Goal: Task Accomplishment & Management: Complete application form

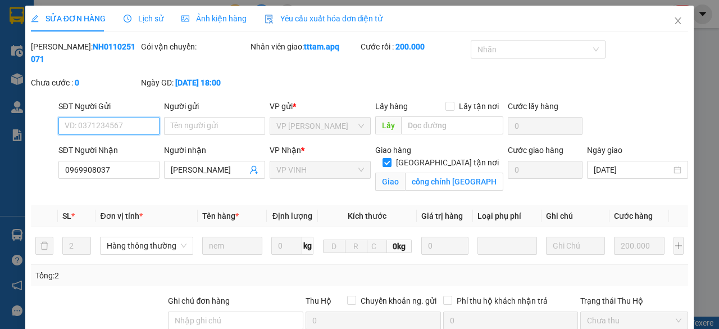
type input "0969908037"
type input "[PERSON_NAME]"
checkbox input "true"
type input "cổng chính [GEOGRAPHIC_DATA]"
type input "0"
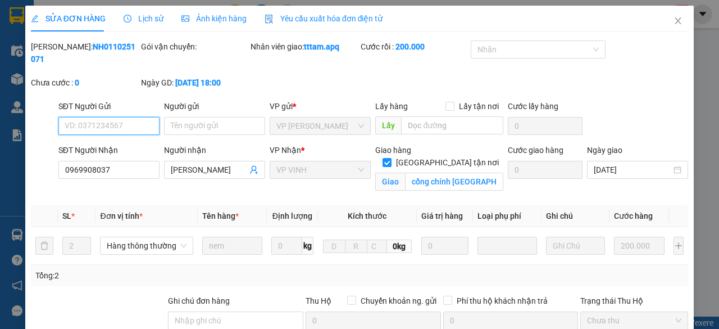
type input "200.000"
click at [675, 19] on icon "close" at bounding box center [678, 20] width 6 height 7
click at [673, 19] on icon "close" at bounding box center [677, 20] width 9 height 9
type input "0969908037"
type input "[PERSON_NAME]"
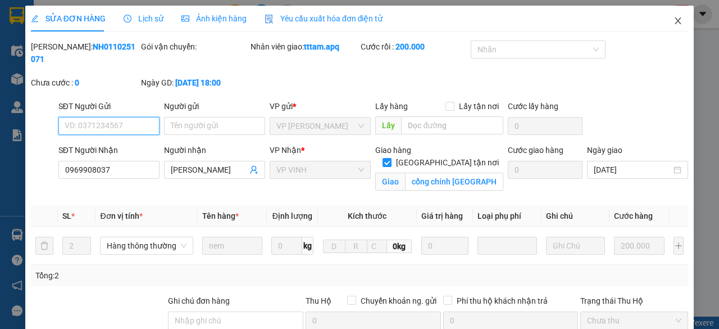
checkbox input "true"
type input "[PERSON_NAME] [PERSON_NAME]"
type input "0"
type input "200.000"
click at [675, 21] on icon "close" at bounding box center [678, 20] width 6 height 7
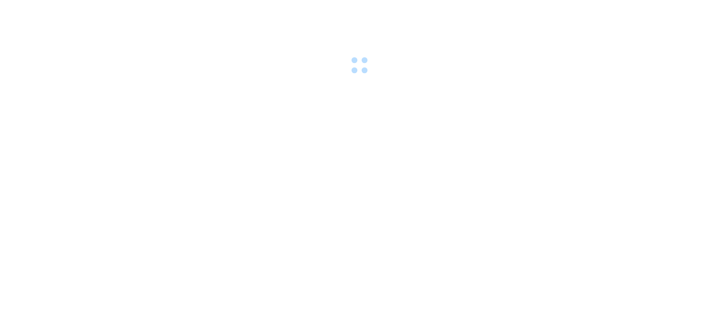
click at [180, 10] on div at bounding box center [359, 38] width 719 height 77
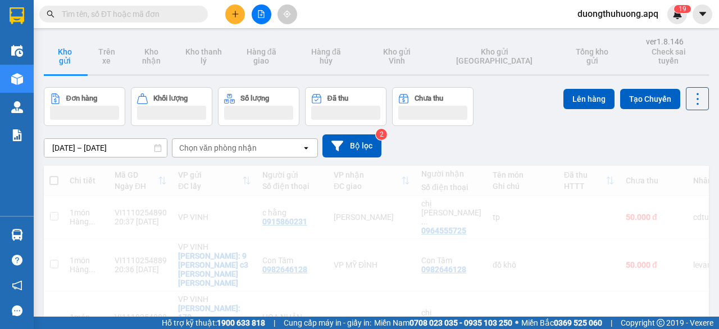
click at [165, 13] on input "text" at bounding box center [128, 14] width 133 height 12
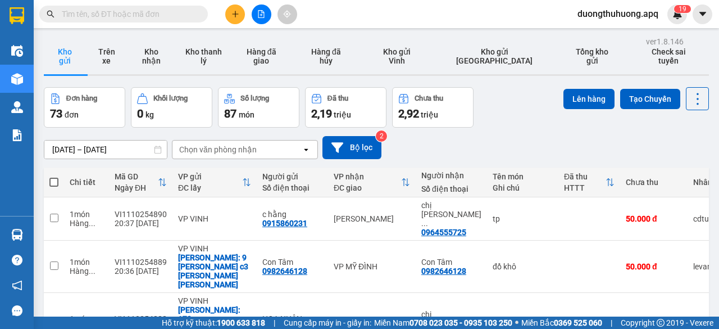
paste input "0971370408"
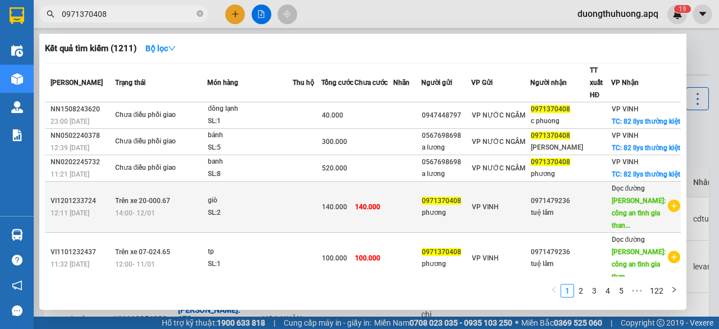
scroll to position [112, 0]
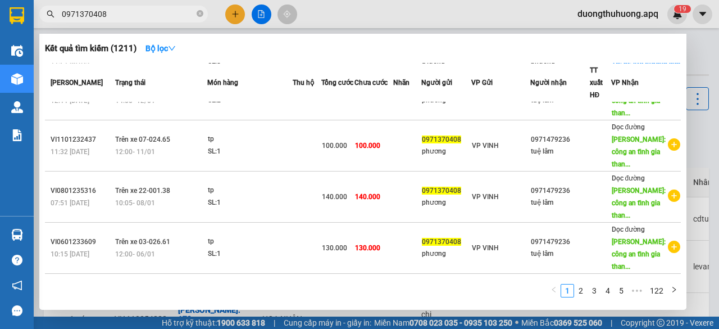
type input "0971370408"
click at [201, 16] on icon "close-circle" at bounding box center [200, 13] width 7 height 7
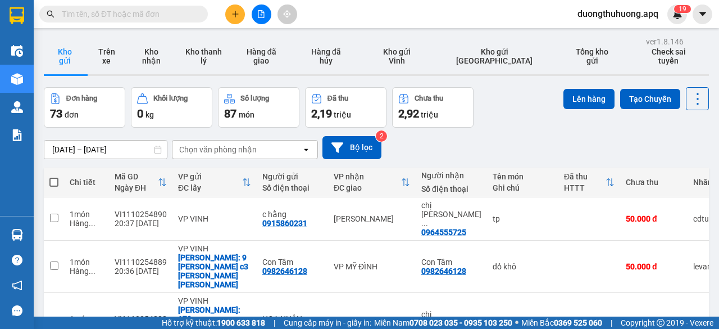
paste input "0389933139"
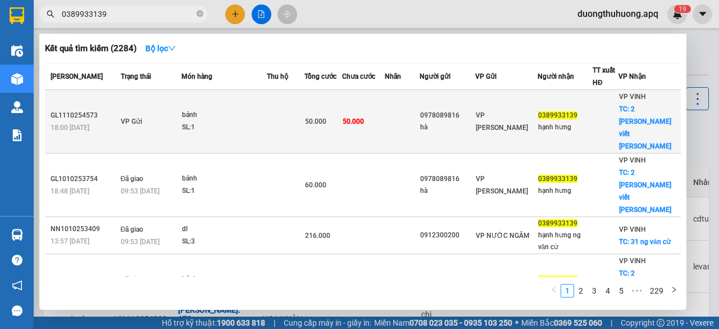
type input "0389933139"
click at [181, 104] on td "VP Gửi" at bounding box center [150, 121] width 64 height 63
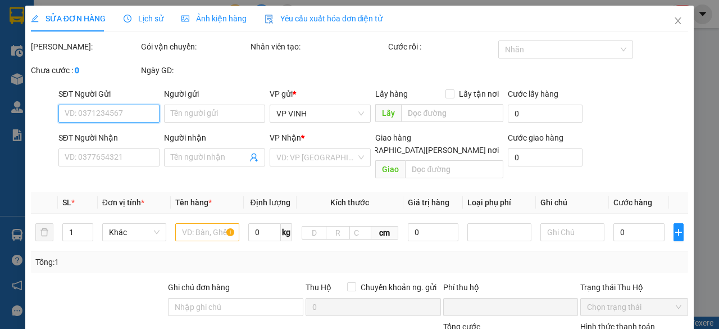
type input "0978089816"
type input "hà"
type input "0389933139"
type input "hạnh hưng"
checkbox input "true"
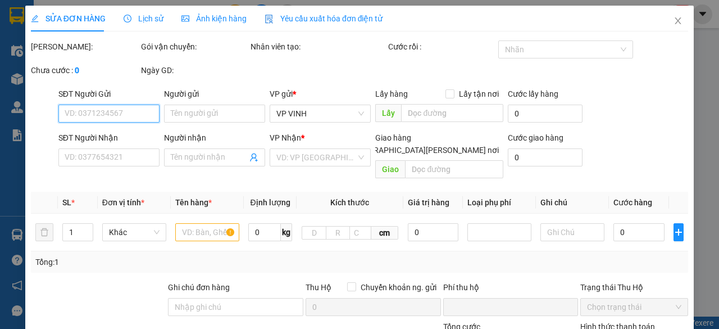
type input "2 [PERSON_NAME] viết [PERSON_NAME]"
type input "0"
type input "50.000"
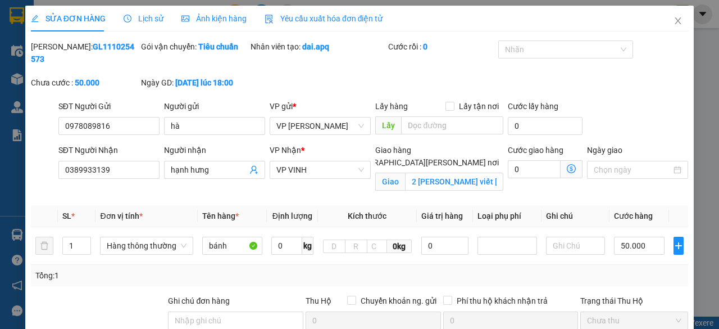
drag, startPoint x: 60, startPoint y: 46, endPoint x: 125, endPoint y: 44, distance: 65.2
click at [125, 44] on div "Mã ĐH: GL1110254573" at bounding box center [85, 52] width 108 height 25
copy b "GL1110254573"
click at [673, 17] on icon "close" at bounding box center [677, 20] width 9 height 9
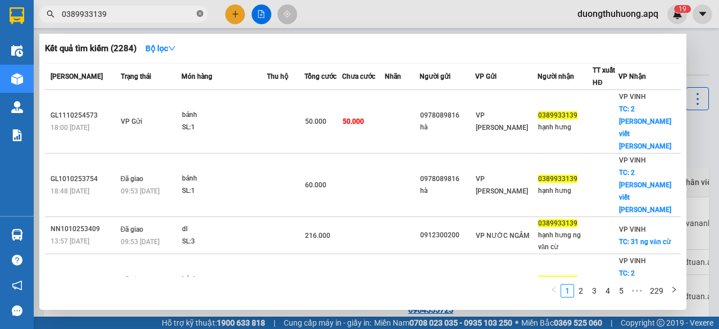
click at [198, 13] on icon "close-circle" at bounding box center [200, 13] width 7 height 7
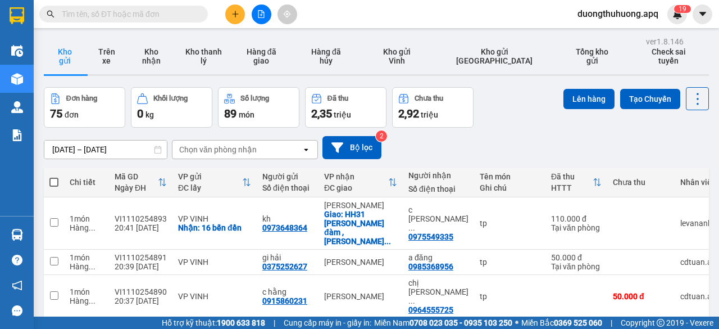
drag, startPoint x: 184, startPoint y: 7, endPoint x: 154, endPoint y: 15, distance: 31.5
paste input "0799177775"
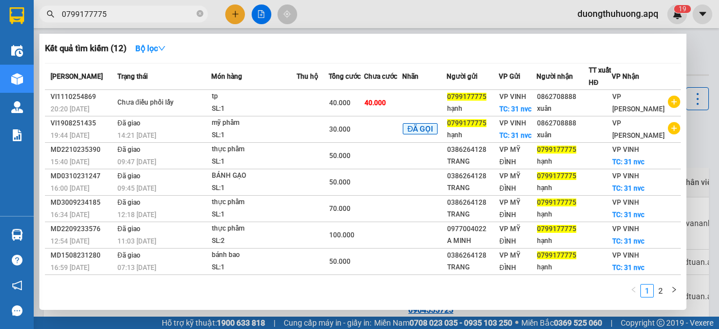
type input "0799177775"
click at [200, 12] on icon "close-circle" at bounding box center [200, 13] width 7 height 7
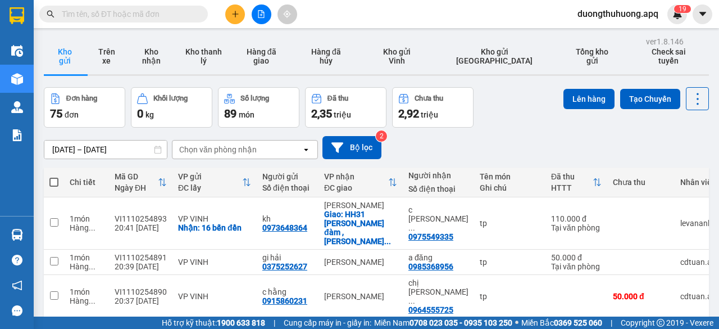
paste input "0969908037"
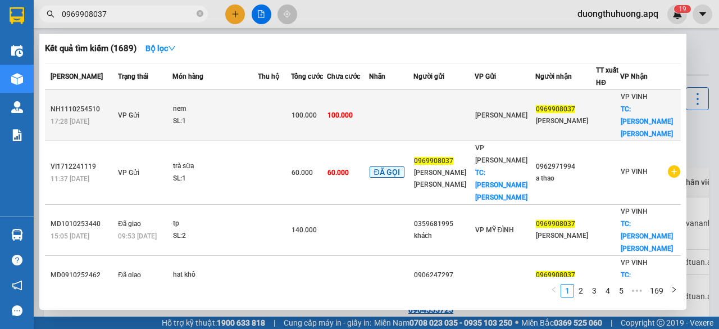
type input "0969908037"
click at [205, 121] on div "SL: 1" at bounding box center [215, 121] width 84 height 12
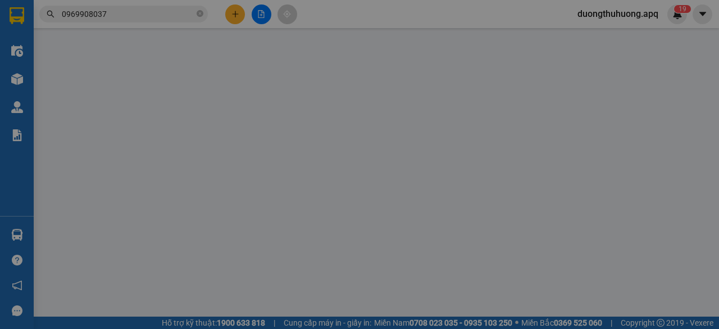
type input "0969908037"
type input "[PERSON_NAME]"
checkbox input "true"
type input "cổng chính [GEOGRAPHIC_DATA]"
type input "0"
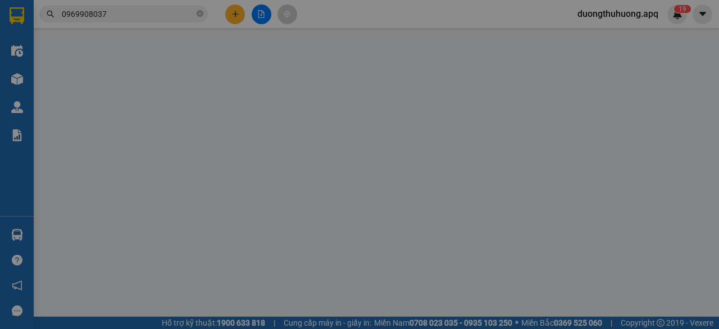
type input "100.000"
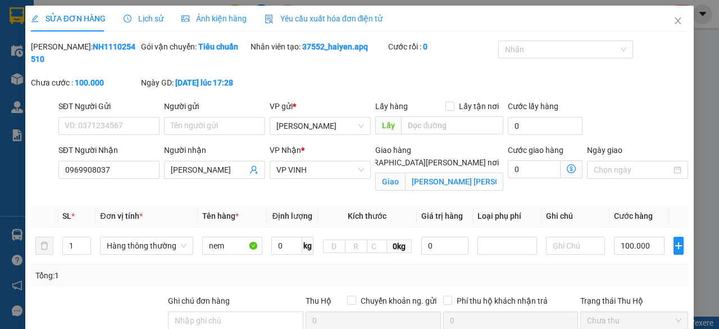
drag, startPoint x: 58, startPoint y: 45, endPoint x: 117, endPoint y: 42, distance: 58.5
click at [117, 42] on div "Mã ĐH: NH1110254510" at bounding box center [85, 52] width 108 height 25
copy b "NH1110254510"
click at [668, 16] on span "Close" at bounding box center [677, 21] width 31 height 31
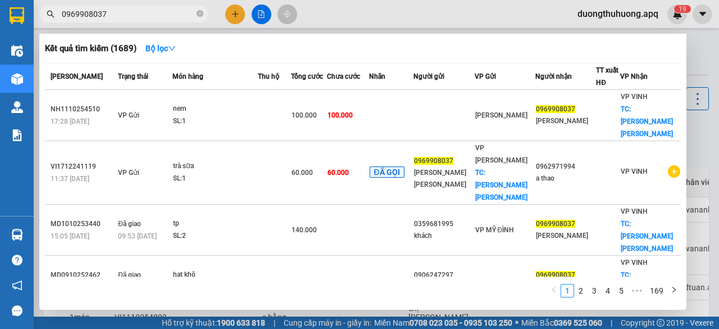
click at [196, 15] on span "0969908037" at bounding box center [123, 14] width 168 height 17
click at [199, 13] on icon "close-circle" at bounding box center [200, 13] width 7 height 7
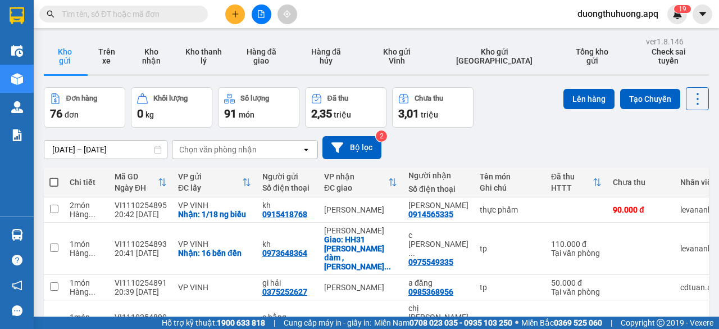
paste input "0588551678"
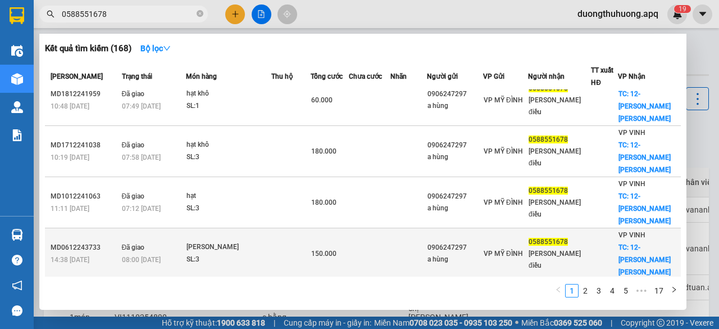
scroll to position [204, 0]
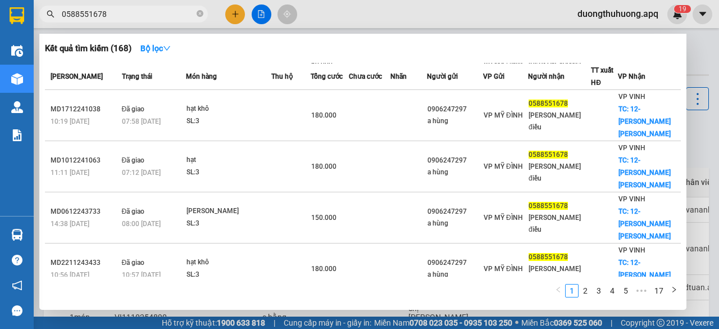
type input "0588551678"
click at [201, 19] on span at bounding box center [200, 14] width 7 height 11
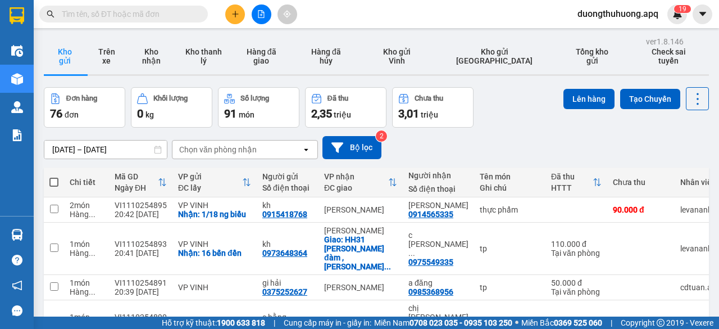
drag, startPoint x: 176, startPoint y: 16, endPoint x: 146, endPoint y: 17, distance: 30.3
paste input "0961009595"
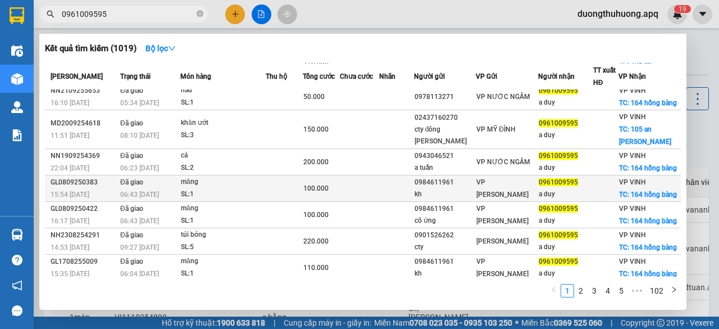
scroll to position [112, 0]
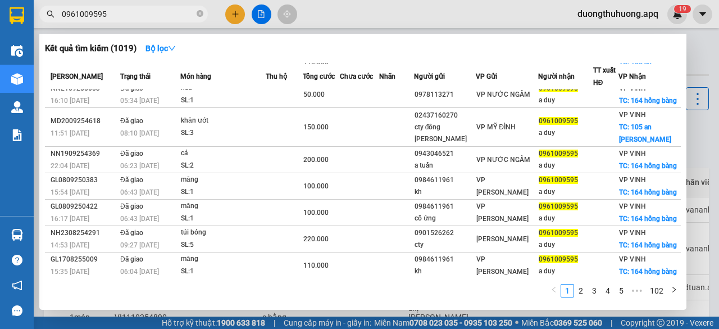
type input "0961009595"
click at [199, 16] on icon "close-circle" at bounding box center [200, 13] width 7 height 7
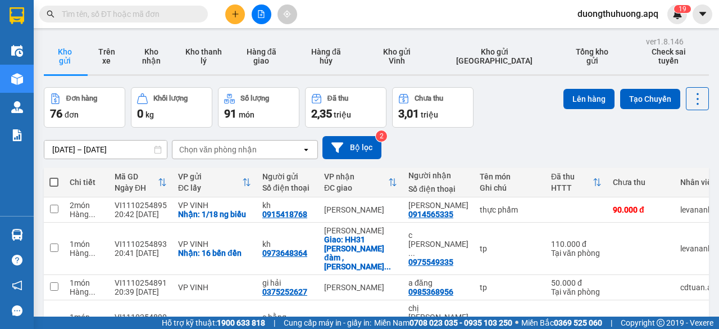
paste input "0989793333"
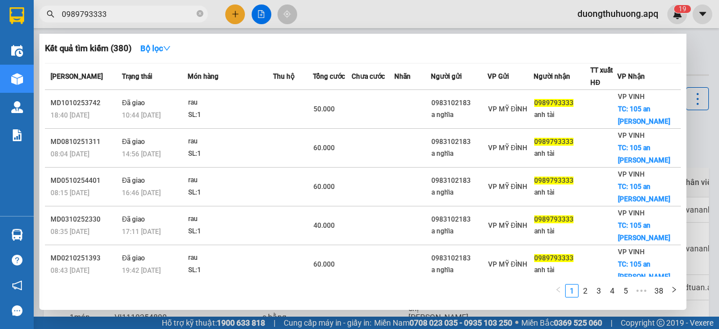
type input "0989793333"
click at [201, 14] on icon "close-circle" at bounding box center [200, 13] width 7 height 7
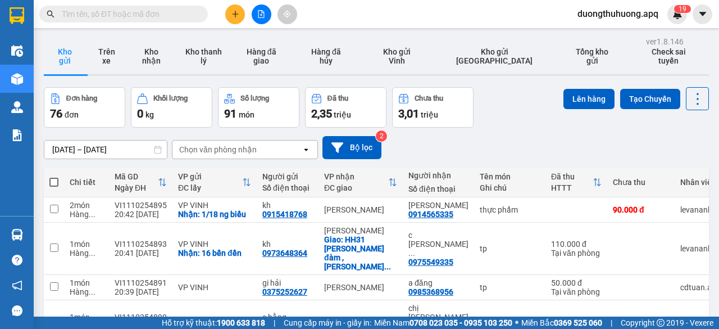
paste input "0983509595"
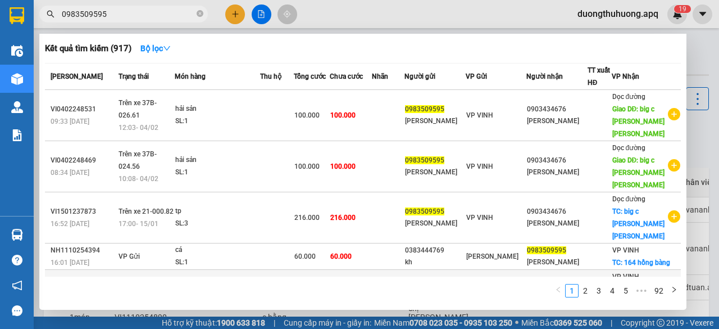
scroll to position [56, 0]
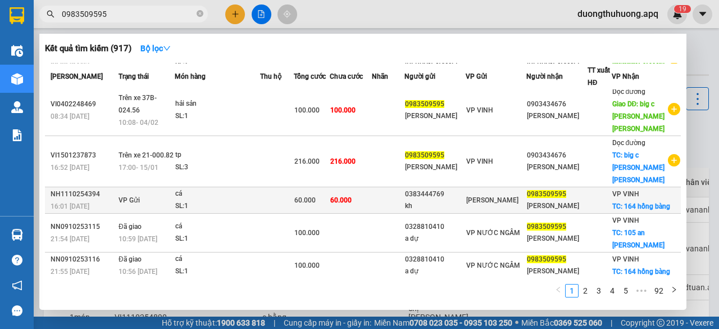
type input "0983509595"
click at [294, 187] on td at bounding box center [277, 200] width 34 height 26
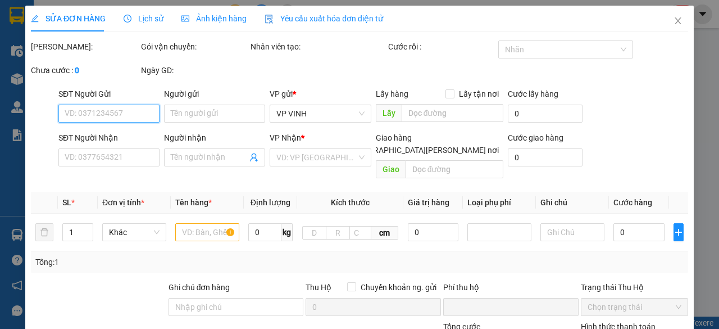
type input "0383444769"
type input "kh"
type input "0983509595"
type input "HẰNG DUY"
checkbox input "true"
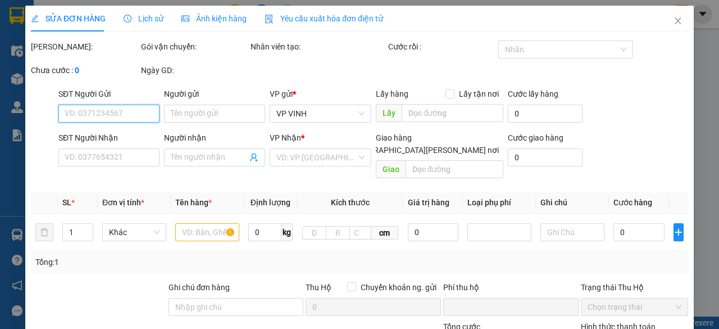
type input "164 hồng bàng"
type input "0"
type input "60.000"
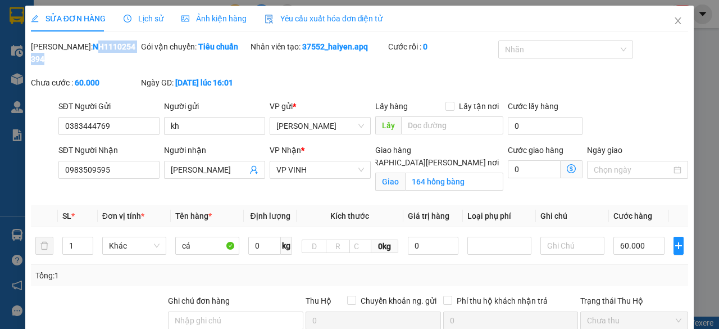
drag, startPoint x: 61, startPoint y: 47, endPoint x: 115, endPoint y: 44, distance: 54.0
click at [113, 44] on b "NH1110254394" at bounding box center [83, 52] width 104 height 21
drag, startPoint x: 110, startPoint y: 70, endPoint x: 39, endPoint y: 58, distance: 72.4
click at [110, 76] on div "Chưa cước : 60.000" at bounding box center [85, 82] width 108 height 12
drag, startPoint x: 60, startPoint y: 49, endPoint x: 121, endPoint y: 49, distance: 61.8
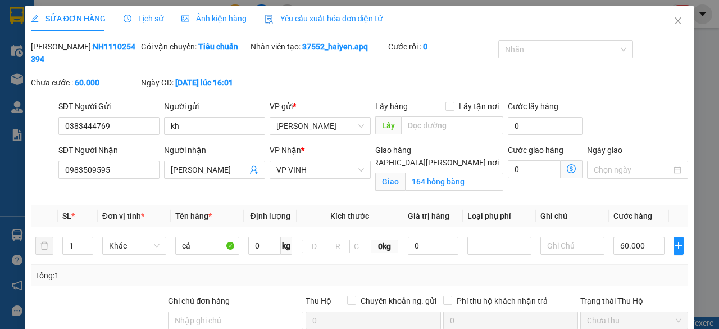
click at [121, 49] on div "Mã ĐH: NH1110254394" at bounding box center [85, 52] width 108 height 25
copy b "NH1110254394"
click at [673, 21] on icon "close" at bounding box center [677, 20] width 9 height 9
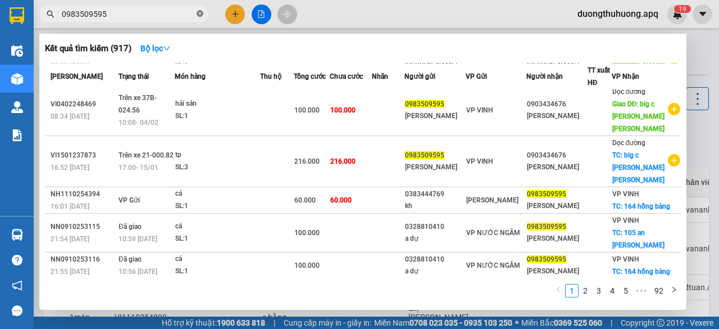
click at [197, 14] on icon "close-circle" at bounding box center [200, 13] width 7 height 7
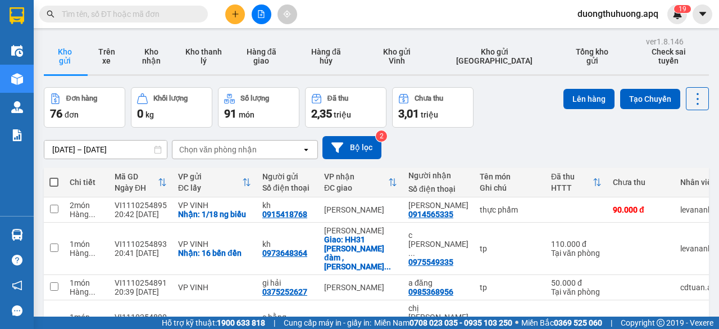
paste input "0979509595"
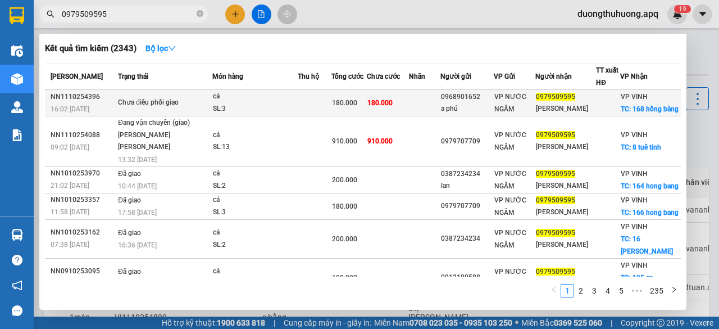
type input "0979509595"
click at [181, 109] on div "Chưa điều phối giao" at bounding box center [160, 103] width 84 height 12
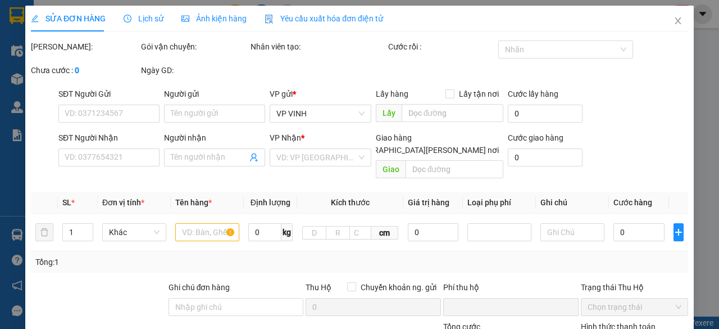
type input "0968901652"
type input "a phú"
type input "0979509595"
type input "hằng duy"
checkbox input "true"
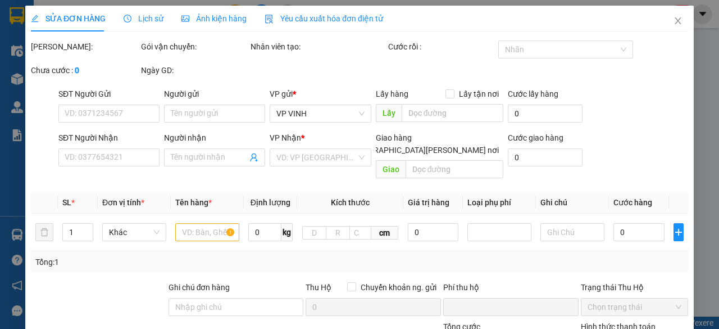
type input "168 hồng bàng"
type input "0"
type input "180.000"
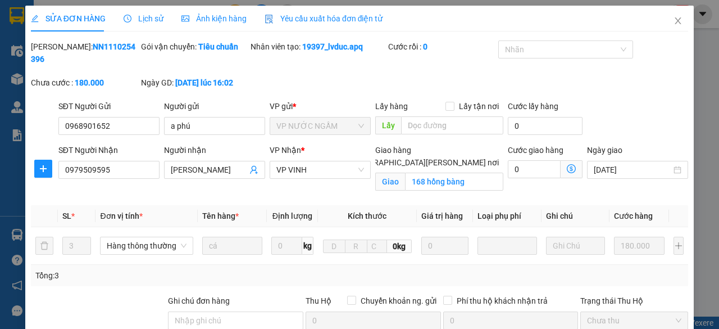
drag, startPoint x: 61, startPoint y: 47, endPoint x: 124, endPoint y: 49, distance: 62.4
click at [124, 49] on div "Mã ĐH: NN1110254396" at bounding box center [85, 52] width 108 height 25
copy b "NN1110254396"
drag, startPoint x: 661, startPoint y: 28, endPoint x: 200, endPoint y: 19, distance: 461.2
click at [662, 29] on span "Close" at bounding box center [677, 21] width 31 height 31
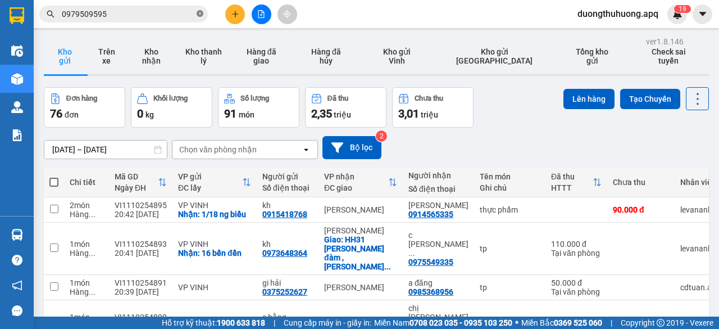
click at [198, 14] on icon "close-circle" at bounding box center [200, 13] width 7 height 7
paste input "0978254459"
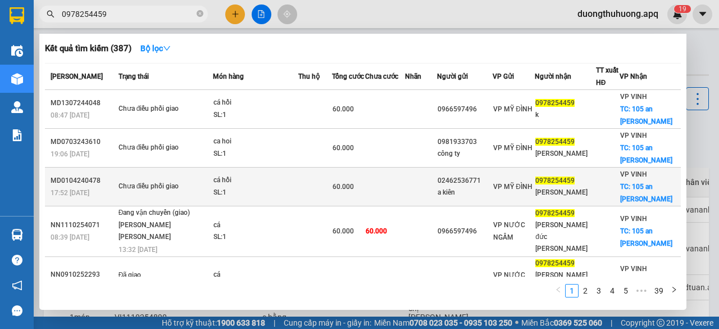
scroll to position [56, 0]
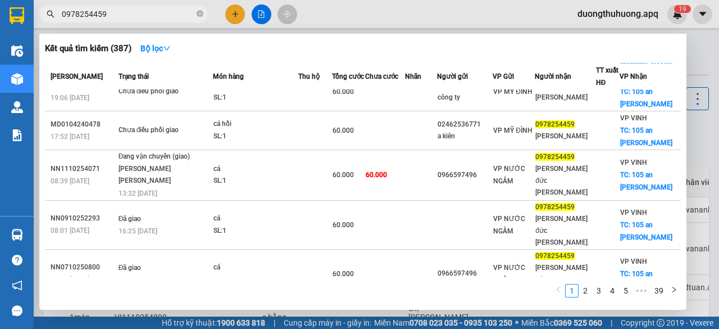
type input "0978254459"
click at [202, 15] on icon "close-circle" at bounding box center [200, 13] width 7 height 7
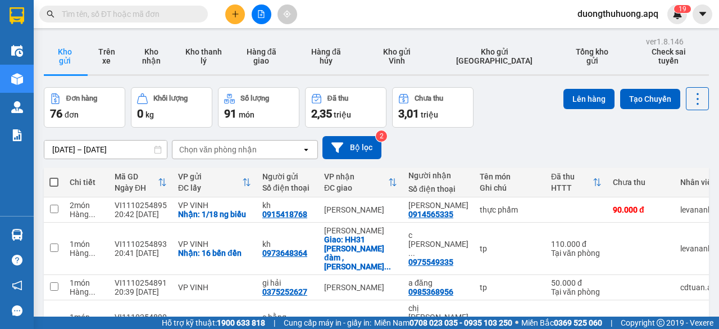
paste input "0917782228"
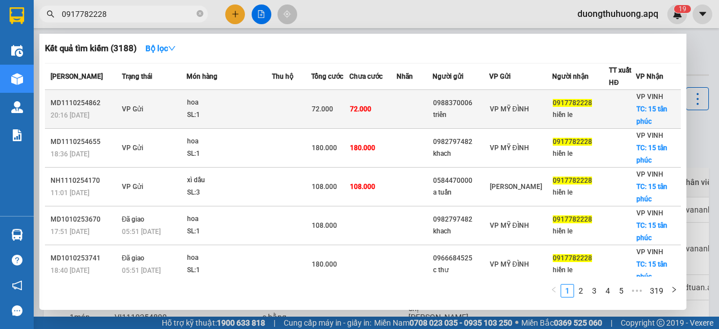
type input "0917782228"
click at [203, 107] on div "hoa" at bounding box center [229, 103] width 84 height 12
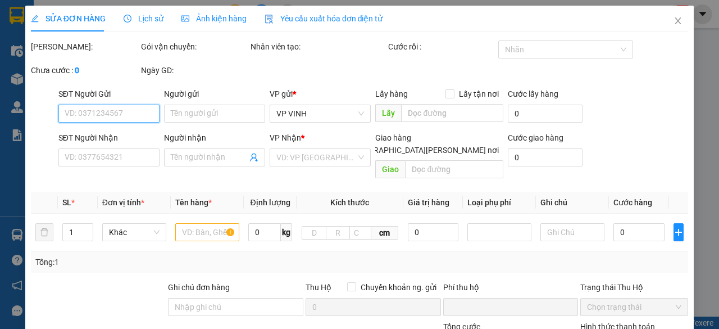
type input "0988370006"
type input "triển"
type input "0917782228"
type input "hiền le"
checkbox input "true"
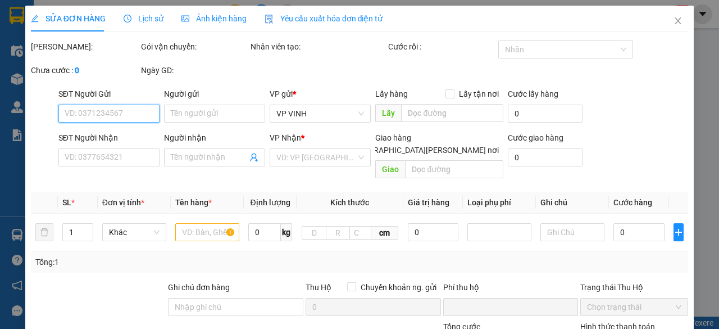
type input "15 tân phúc"
type input "0"
type input "72.000"
type input "10"
type input "72.000"
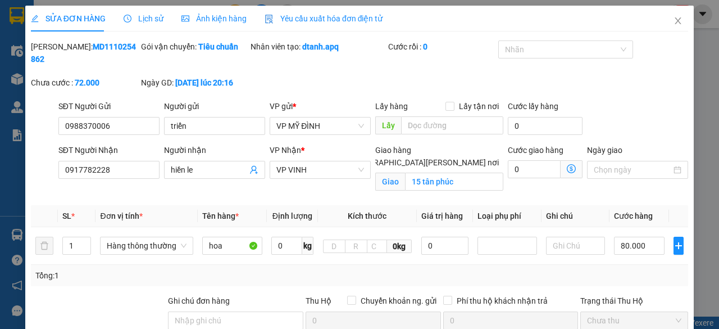
drag, startPoint x: 61, startPoint y: 45, endPoint x: 126, endPoint y: 50, distance: 65.3
click at [126, 50] on div "Mã ĐH: MD1110254862" at bounding box center [85, 52] width 108 height 25
copy b "MD1110254862"
click at [666, 16] on span "Close" at bounding box center [677, 21] width 31 height 31
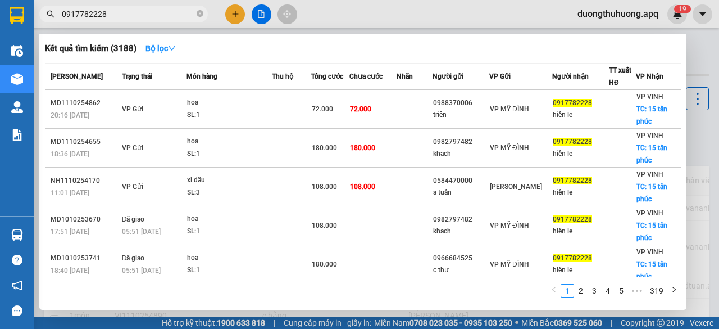
click at [157, 12] on input "0917782228" at bounding box center [128, 14] width 133 height 12
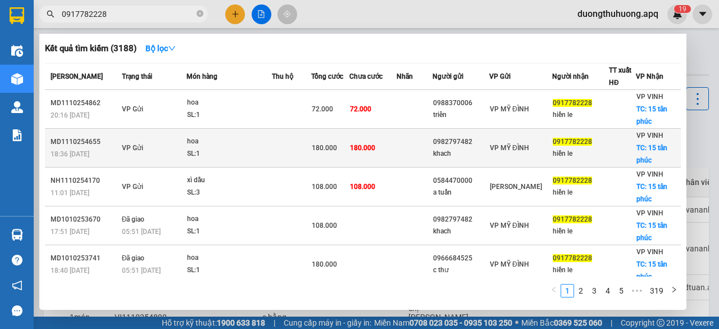
click at [120, 144] on td "VP Gửi" at bounding box center [152, 148] width 67 height 39
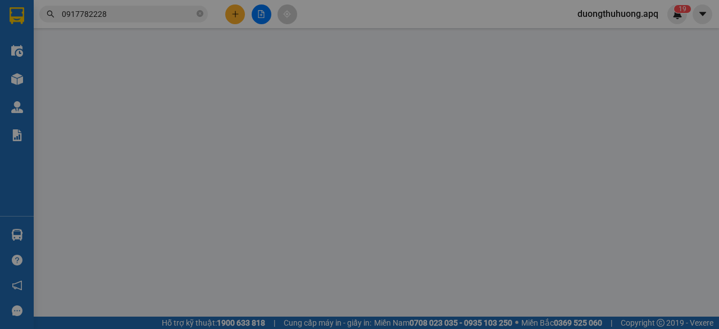
type input "0982797482"
type input "khach"
type input "0917782228"
type input "hiền le"
checkbox input "true"
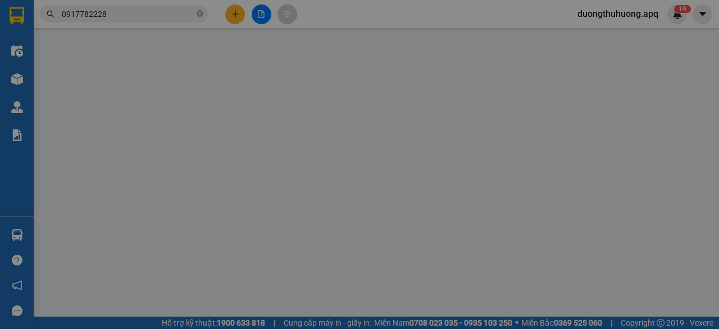
type input "15 tân phúc"
type input "0"
type input "180.000"
type input "10"
type input "180.000"
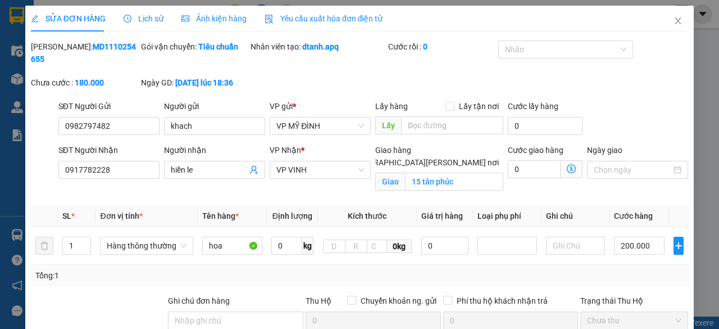
drag, startPoint x: 58, startPoint y: 45, endPoint x: 125, endPoint y: 52, distance: 67.7
click at [125, 52] on div "Mã ĐH: MD1110254655" at bounding box center [85, 52] width 108 height 25
copy b "MD1110254655"
click at [674, 27] on span "Close" at bounding box center [677, 21] width 31 height 31
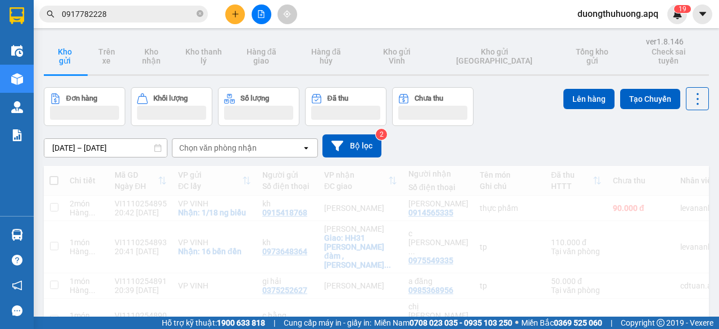
click at [126, 12] on input "0917782228" at bounding box center [128, 14] width 133 height 12
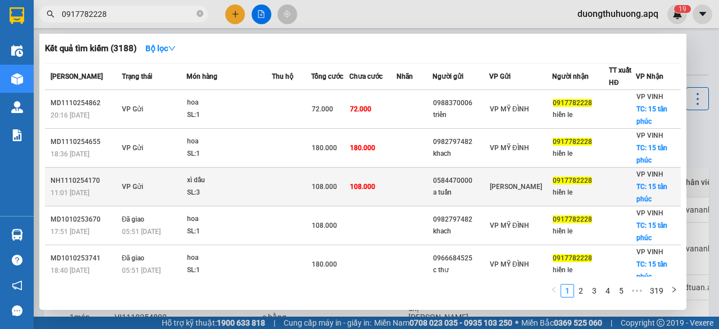
click at [110, 193] on div "11:01 - 11/10" at bounding box center [85, 192] width 68 height 12
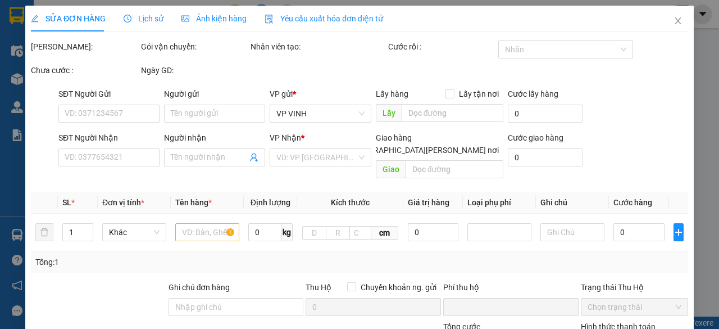
type input "0584470000"
type input "a tuấn"
type input "0917782228"
type input "hiền le"
checkbox input "true"
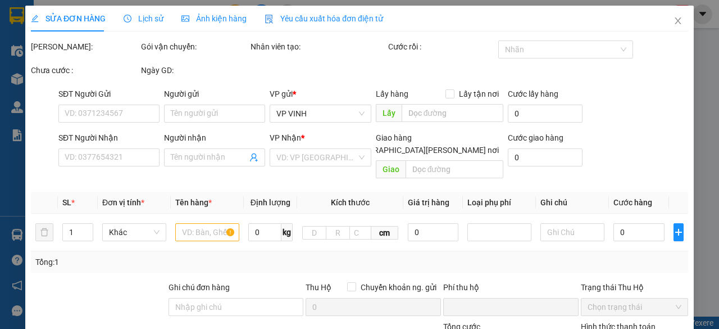
type input "15 tân phúc"
type input "0"
type input "108.000"
type input "10"
type input "108.000"
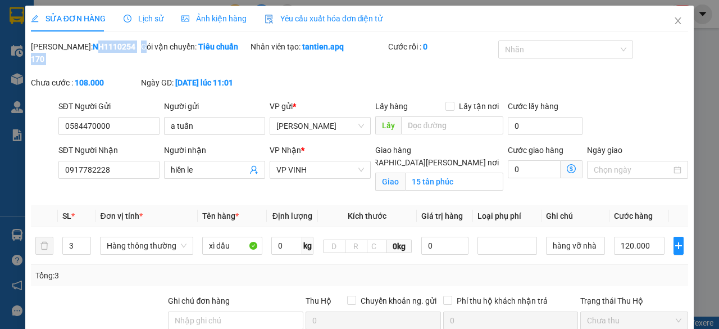
drag, startPoint x: 58, startPoint y: 47, endPoint x: 145, endPoint y: 52, distance: 86.7
click at [145, 52] on div "Mã ĐH: NH1110254170 Gói vận chuyển: Tiêu chuẩn Nhân viên tạo: tantien.apq Cước …" at bounding box center [359, 70] width 659 height 60
click at [112, 63] on div "Mã ĐH: NH1110254170" at bounding box center [85, 58] width 110 height 36
drag, startPoint x: 61, startPoint y: 47, endPoint x: 118, endPoint y: 47, distance: 57.8
click at [118, 47] on div "Mã ĐH: NH1110254170" at bounding box center [85, 52] width 108 height 25
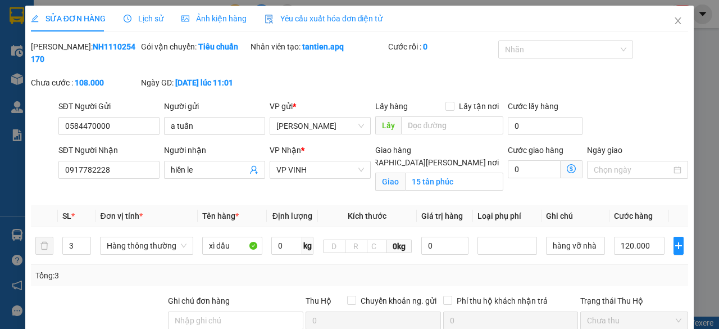
copy b "NH1110254170"
drag, startPoint x: 668, startPoint y: 20, endPoint x: 229, endPoint y: 24, distance: 439.2
click at [673, 21] on icon "close" at bounding box center [677, 20] width 9 height 9
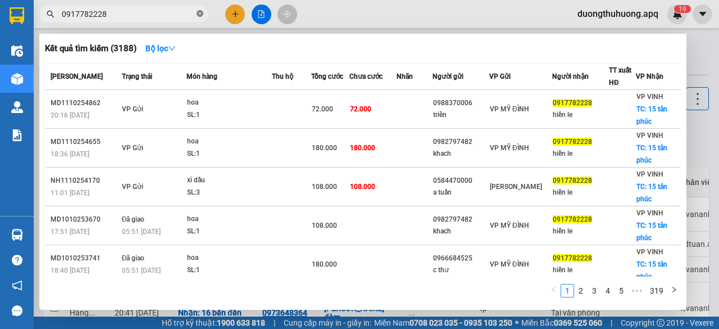
click at [200, 19] on span at bounding box center [200, 14] width 7 height 11
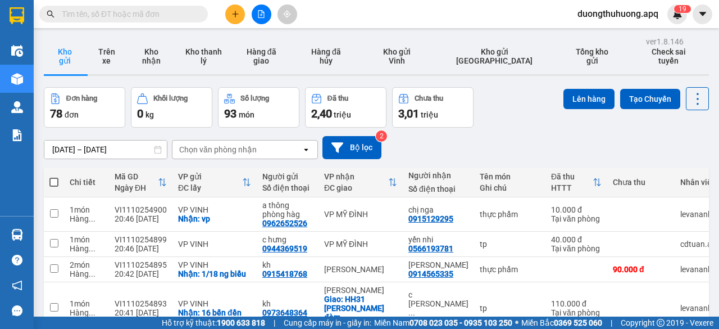
paste input "0942271988"
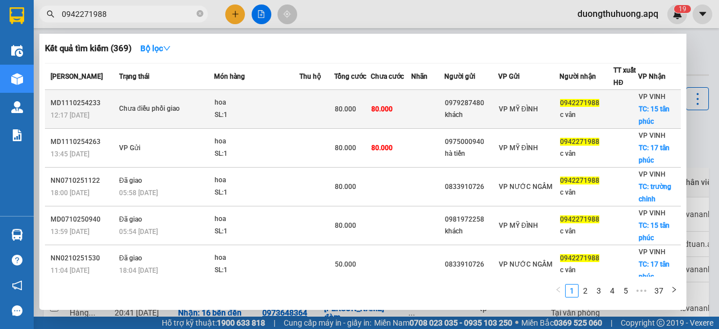
type input "0942271988"
click at [175, 105] on div "Chưa điều phối giao" at bounding box center [161, 109] width 84 height 12
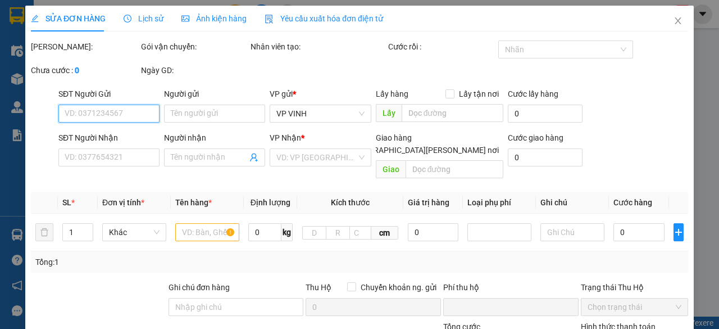
type input "0979287480"
type input "khách"
type input "0942271988"
type input "c vân"
checkbox input "true"
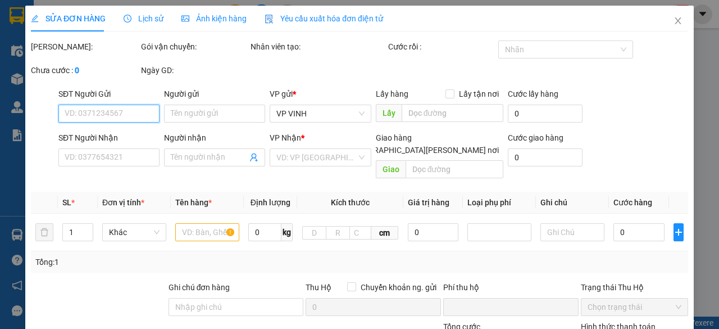
type input "15 tân phúc"
type input "0"
type input "80.000"
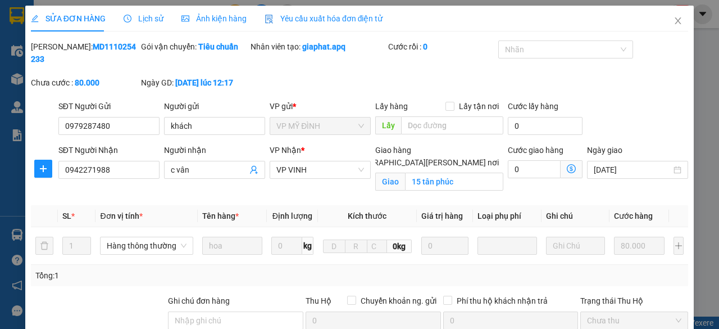
drag, startPoint x: 58, startPoint y: 47, endPoint x: 126, endPoint y: 51, distance: 68.1
click at [126, 51] on div "Mã ĐH: MD1110254233" at bounding box center [85, 52] width 108 height 25
copy b "MD1110254233"
click at [668, 26] on span "Close" at bounding box center [677, 21] width 31 height 31
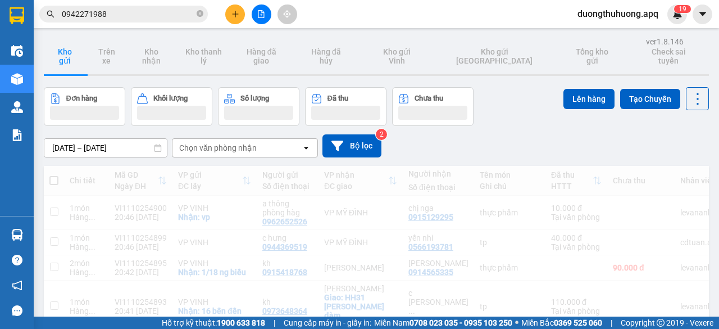
click at [133, 14] on input "0942271988" at bounding box center [128, 14] width 133 height 12
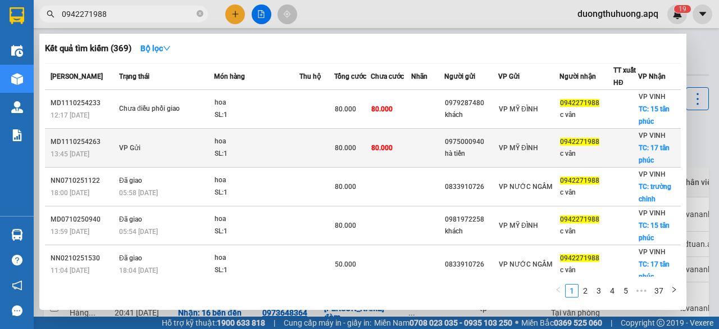
click at [125, 144] on span "VP Gửi" at bounding box center [129, 148] width 21 height 8
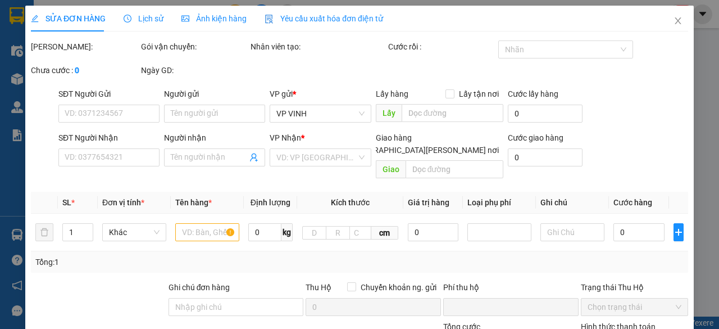
type input "0975000940"
type input "hà tiến"
type input "0942271988"
type input "c vân"
checkbox input "true"
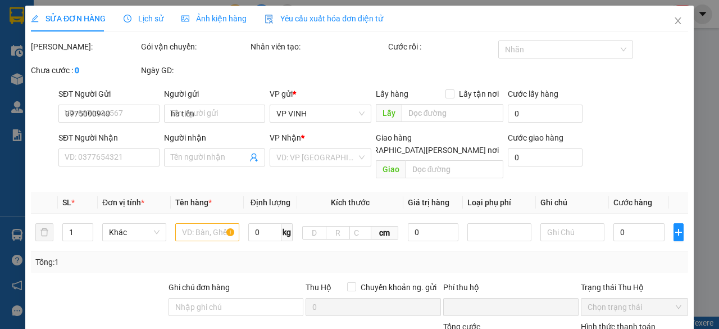
type input "17 tân phúc"
type input "0"
type input "80.000"
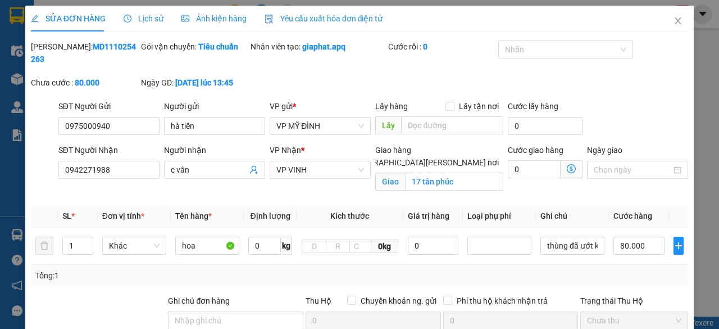
drag, startPoint x: 60, startPoint y: 47, endPoint x: 125, endPoint y: 43, distance: 64.7
click at [125, 43] on div "Mã ĐH: MD1110254263" at bounding box center [85, 52] width 108 height 25
copy b "MD1110254263"
click at [663, 16] on span "Close" at bounding box center [677, 21] width 31 height 31
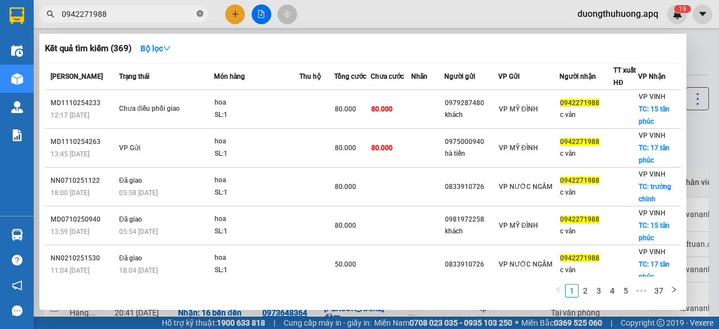
click at [201, 17] on span at bounding box center [200, 14] width 7 height 11
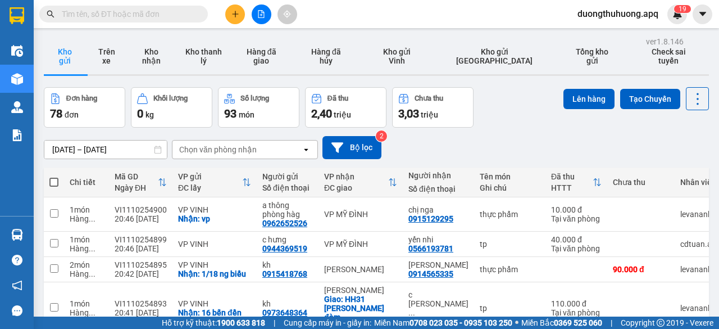
paste input "0986666878"
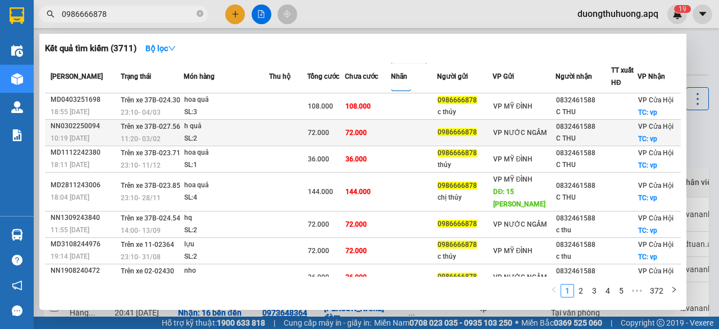
scroll to position [97, 0]
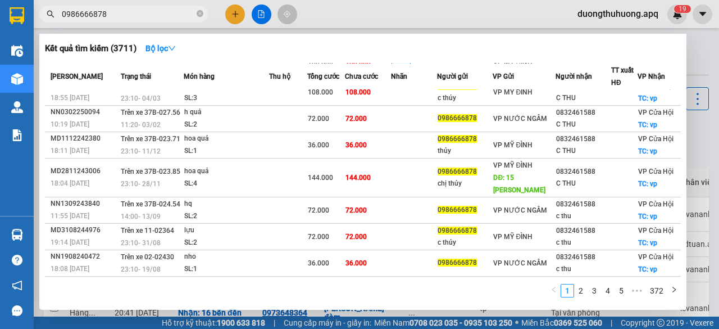
type input "0986666878"
click at [197, 12] on icon "close-circle" at bounding box center [200, 13] width 7 height 7
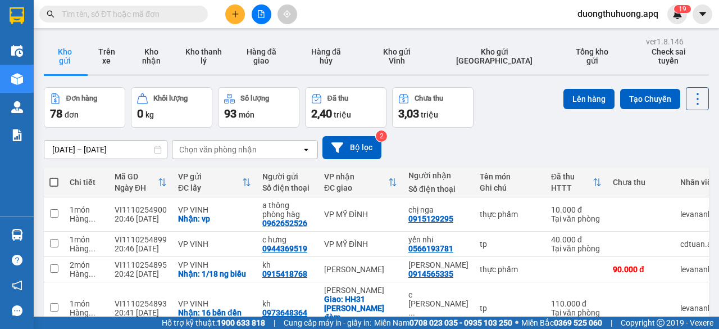
paste input "0986455666"
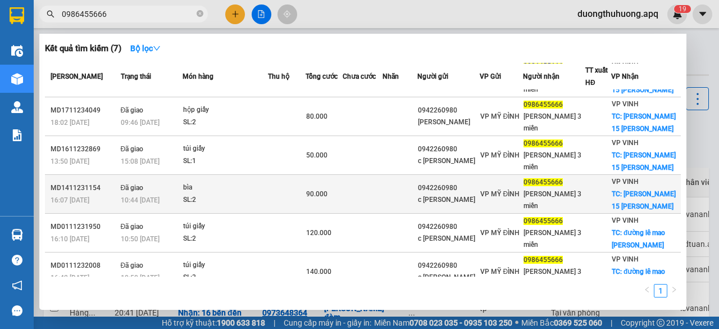
scroll to position [56, 0]
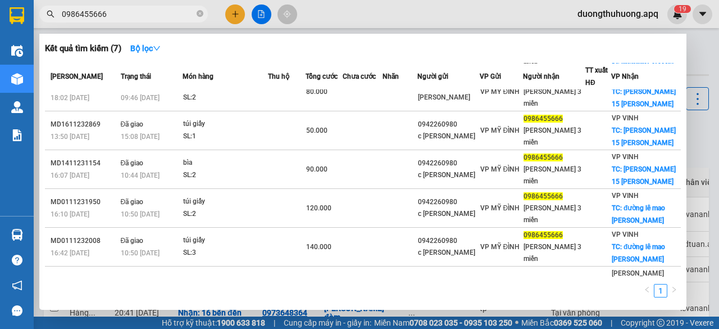
type input "0986455666"
click at [201, 16] on icon "close-circle" at bounding box center [200, 13] width 7 height 7
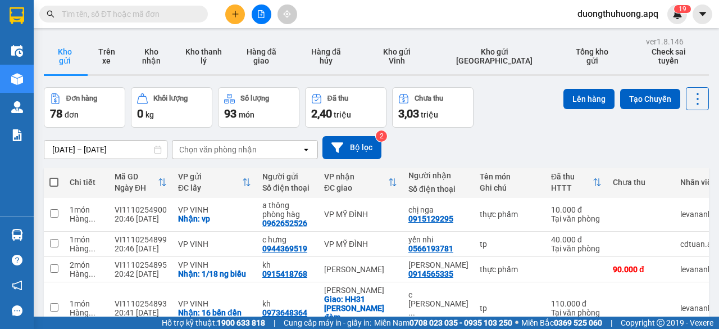
paste input "0983695936"
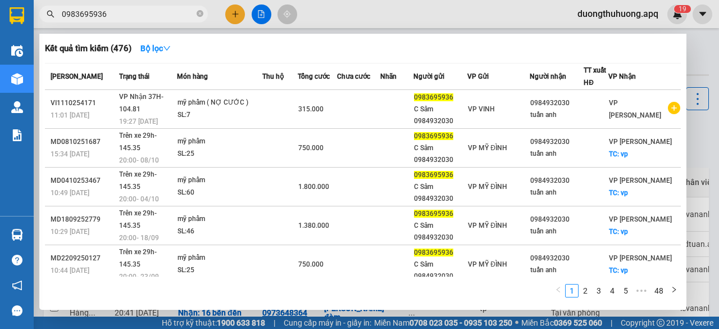
type input "0983695936"
click at [199, 14] on icon "close-circle" at bounding box center [200, 13] width 7 height 7
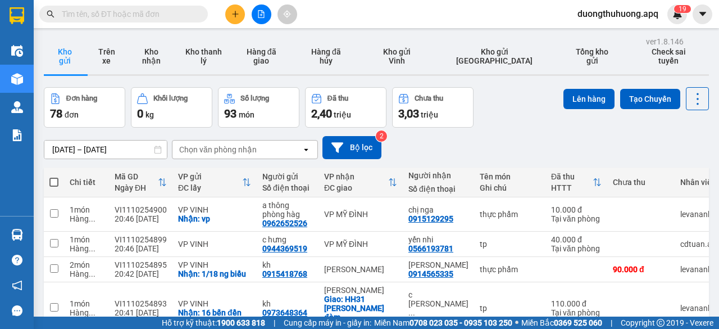
paste input "0857655555"
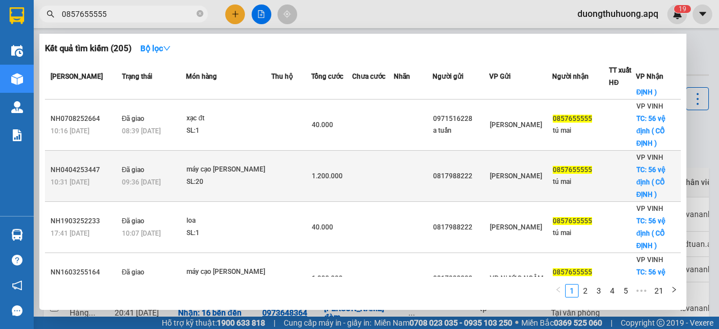
scroll to position [168, 0]
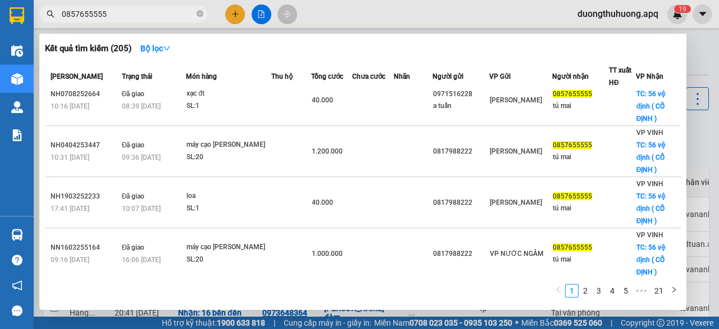
type input "0857655555"
click at [197, 13] on icon "close-circle" at bounding box center [200, 13] width 7 height 7
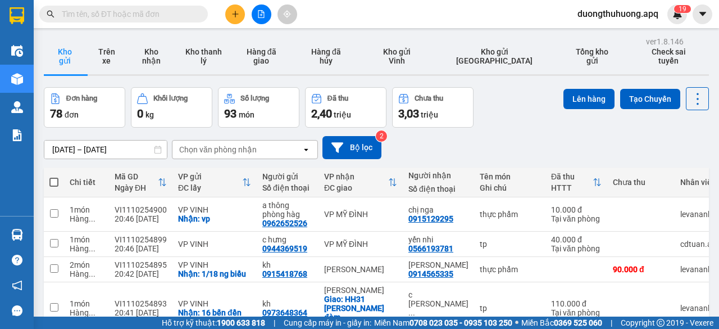
paste input "0973417352"
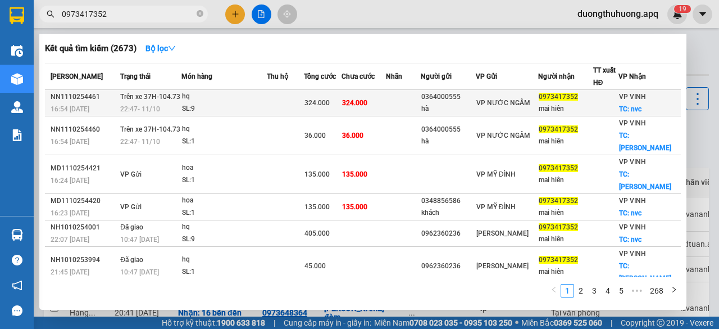
type input "0973417352"
click at [170, 103] on div "22:47 - 11/10" at bounding box center [150, 109] width 61 height 12
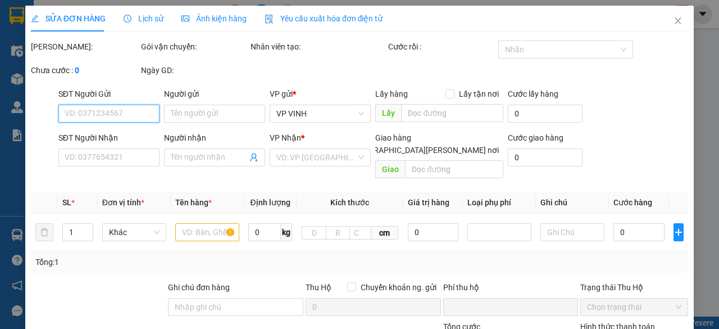
type input "0364000555"
type input "hà"
type input "0973417352"
type input "mai hiên"
checkbox input "true"
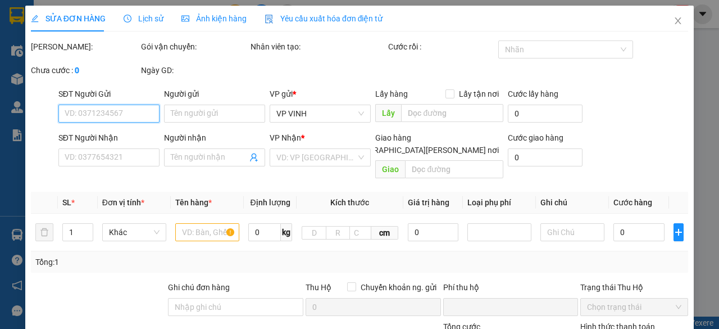
type input "nvc"
type input "0"
type input "324.000"
type input "10"
type input "324.000"
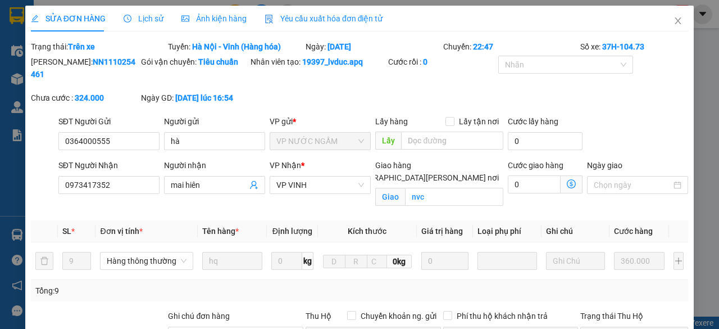
drag, startPoint x: 60, startPoint y: 63, endPoint x: 118, endPoint y: 64, distance: 59.0
click at [118, 64] on div "Mã ĐH: NN1110254461" at bounding box center [85, 68] width 108 height 25
copy b "NN1110254461"
drag, startPoint x: 677, startPoint y: 17, endPoint x: 138, endPoint y: 6, distance: 538.7
click at [676, 16] on span "Close" at bounding box center [677, 21] width 31 height 31
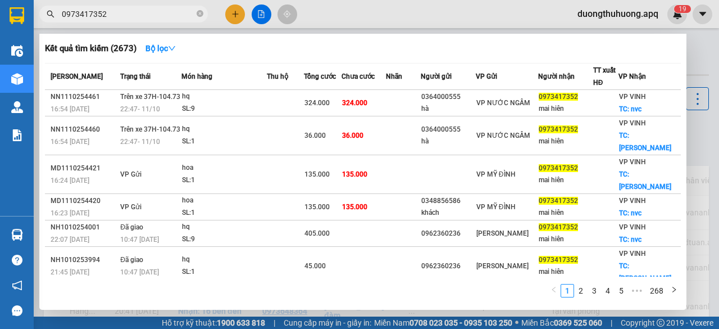
click at [127, 15] on input "0973417352" at bounding box center [128, 14] width 133 height 12
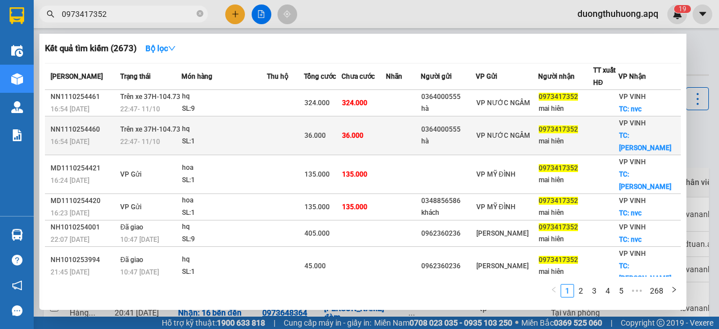
click at [120, 135] on div "22:47 - 11/10" at bounding box center [150, 141] width 61 height 12
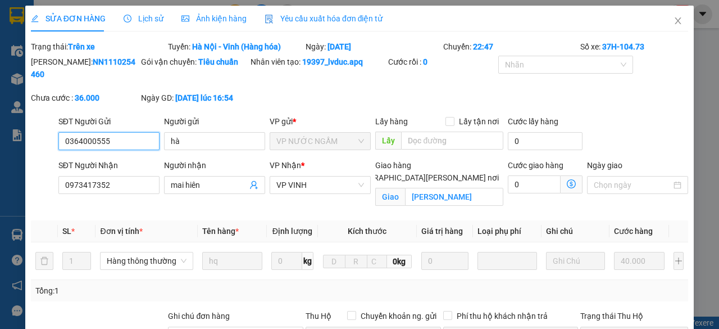
type input "0364000555"
type input "hà"
type input "0973417352"
type input "mai hiên"
checkbox input "true"
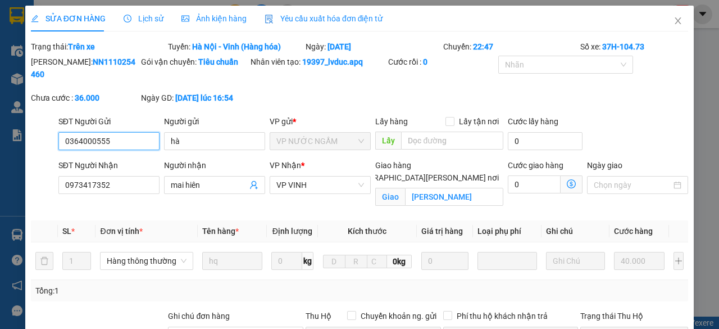
type input "minh khai"
type input "0"
type input "36.000"
type input "10"
type input "36.000"
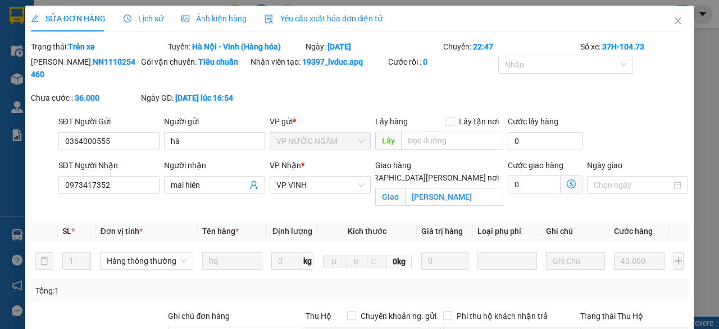
drag, startPoint x: 58, startPoint y: 61, endPoint x: 120, endPoint y: 68, distance: 62.1
click at [120, 68] on div "Mã ĐH: NN1110254460" at bounding box center [85, 74] width 110 height 36
click at [673, 22] on icon "close" at bounding box center [677, 20] width 9 height 9
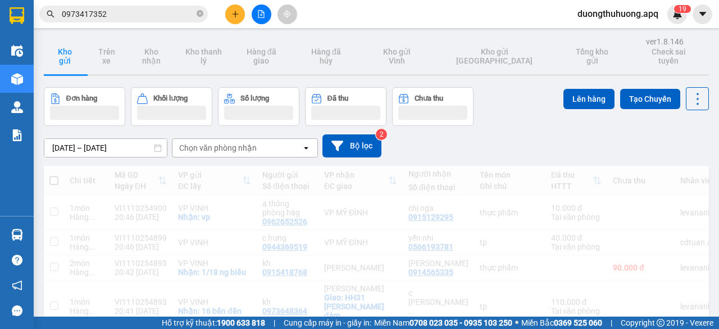
click at [155, 10] on input "0973417352" at bounding box center [128, 14] width 133 height 12
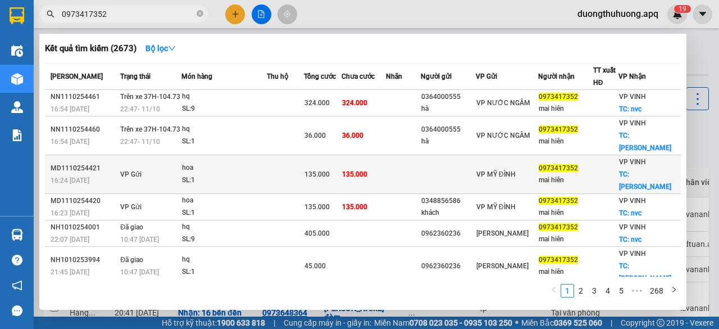
click at [138, 170] on span "VP Gửi" at bounding box center [130, 174] width 21 height 8
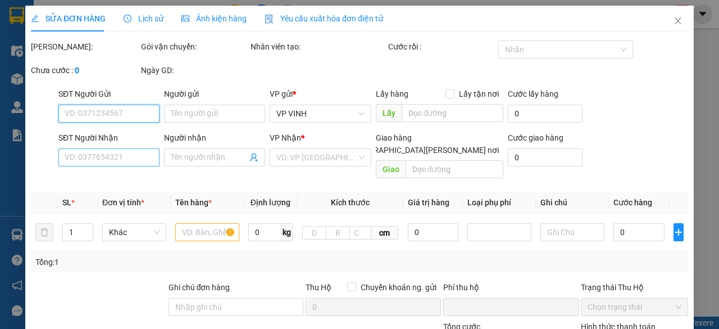
type input "0973417352"
type input "mai hiên"
checkbox input "true"
type input "minh khai"
type input "0"
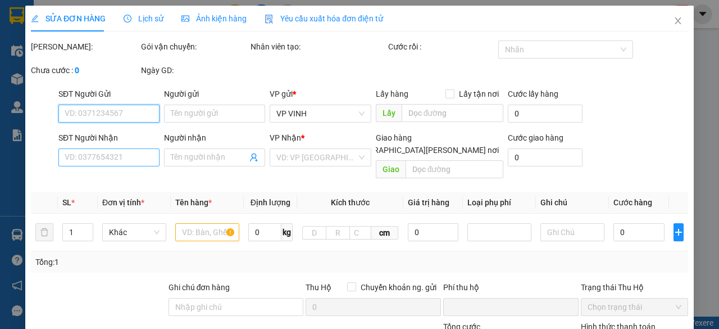
type input "135.000"
type input "10"
type input "135.000"
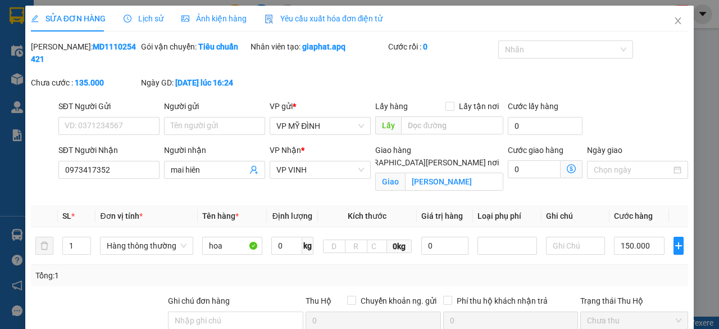
drag, startPoint x: 60, startPoint y: 47, endPoint x: 119, endPoint y: 50, distance: 59.6
click at [119, 50] on div "Mã ĐH: MD1110254421" at bounding box center [85, 52] width 108 height 25
click at [669, 10] on span "Close" at bounding box center [677, 21] width 31 height 31
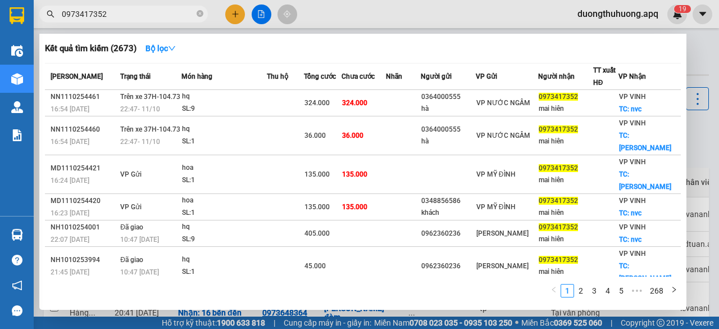
click at [172, 14] on input "0973417352" at bounding box center [128, 14] width 133 height 12
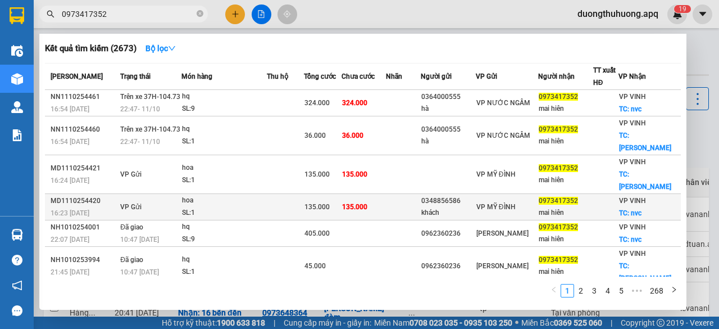
click at [218, 207] on div "SL: 1" at bounding box center [224, 213] width 84 height 12
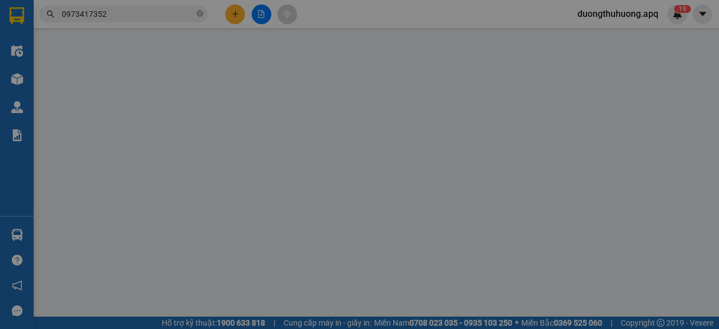
type input "0348856586"
type input "khách"
type input "0973417352"
type input "mai hiên"
checkbox input "true"
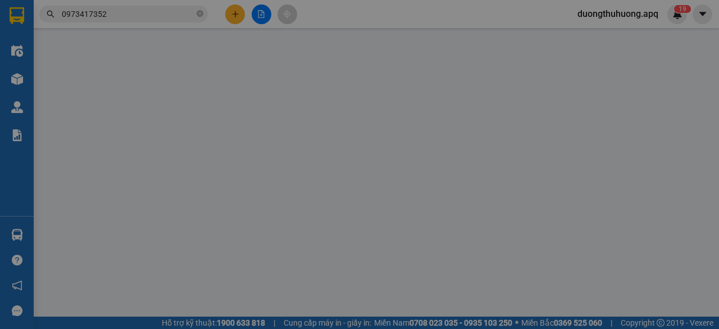
type input "nvc"
type input "0"
type input "135.000"
type input "10"
type input "135.000"
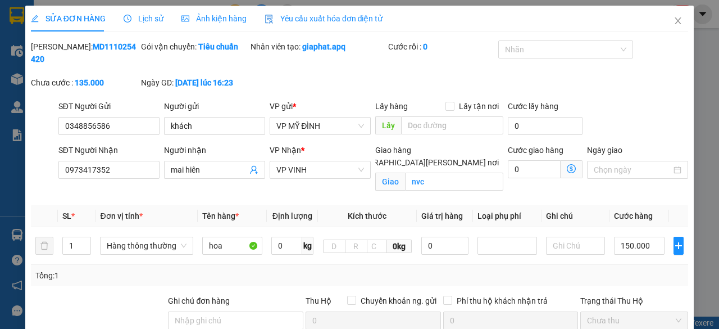
drag, startPoint x: 60, startPoint y: 43, endPoint x: 121, endPoint y: 48, distance: 60.8
click at [121, 48] on div "Mã ĐH: MD1110254420" at bounding box center [85, 52] width 108 height 25
click at [673, 23] on icon "close" at bounding box center [677, 20] width 9 height 9
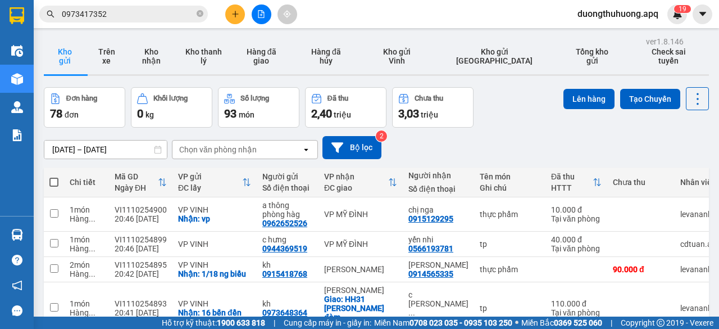
click at [200, 16] on icon "close-circle" at bounding box center [200, 13] width 7 height 7
paste input "0886545266"
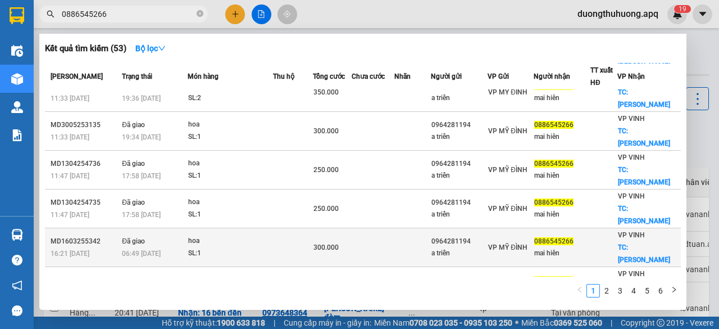
scroll to position [112, 0]
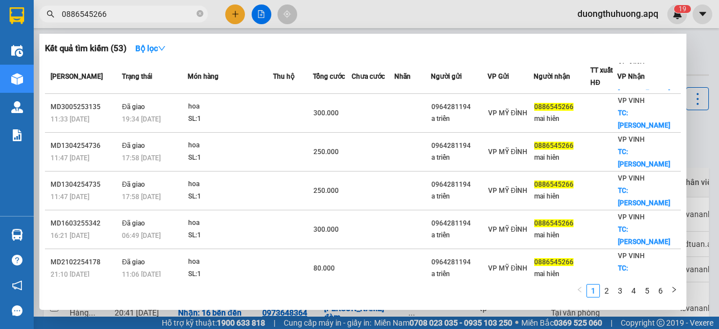
type input "0886545266"
click at [199, 11] on icon "close-circle" at bounding box center [200, 13] width 7 height 7
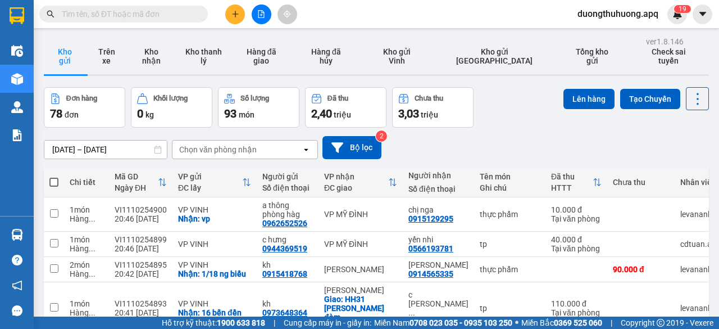
paste input "0983548956"
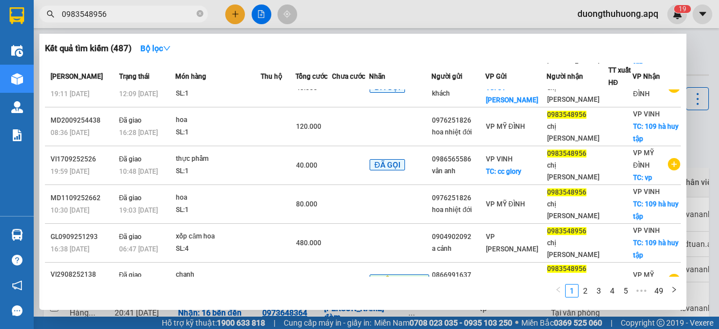
scroll to position [168, 0]
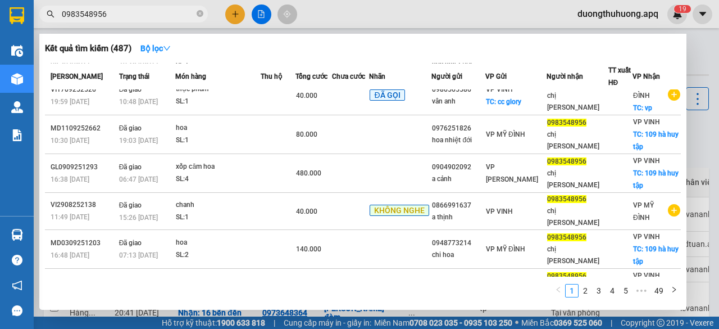
type input "0983548956"
click at [200, 13] on icon "close-circle" at bounding box center [200, 13] width 7 height 7
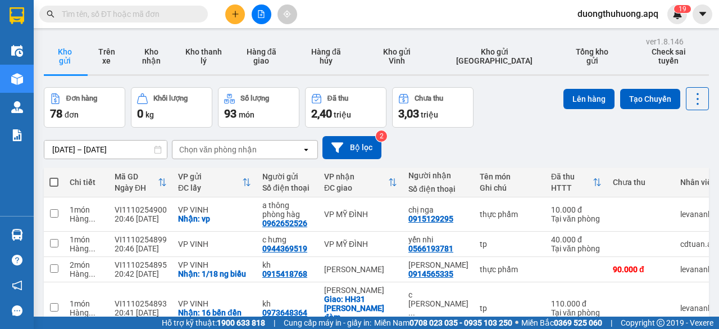
paste input "0988529035"
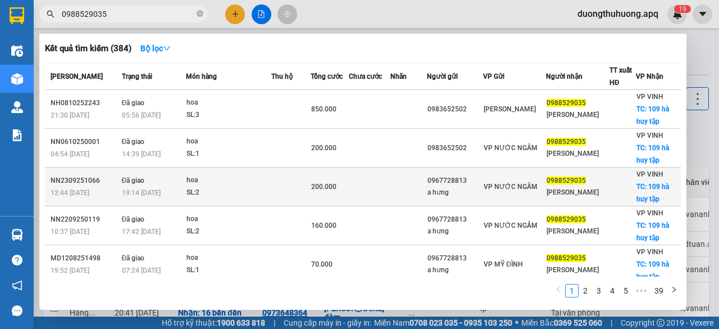
scroll to position [112, 0]
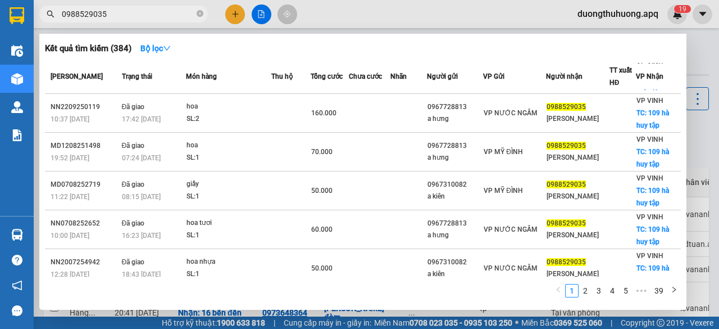
type input "0988529035"
click at [198, 13] on icon "close-circle" at bounding box center [200, 13] width 7 height 7
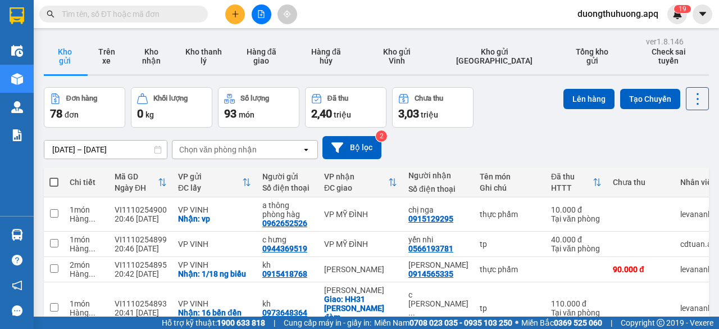
paste input "0914560807"
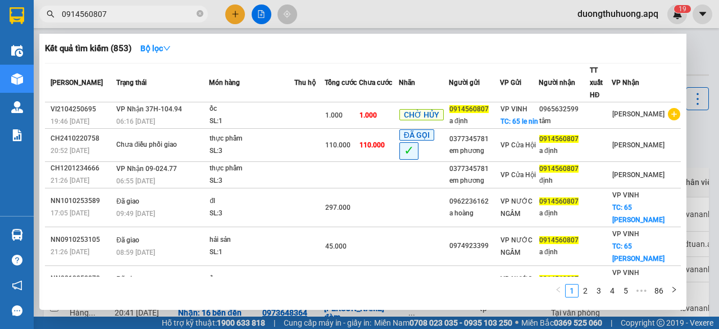
type input "0914560807"
click at [198, 14] on icon "close-circle" at bounding box center [200, 13] width 7 height 7
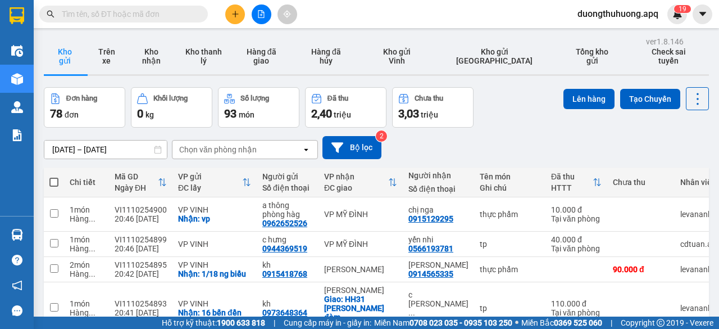
paste input "0979604207"
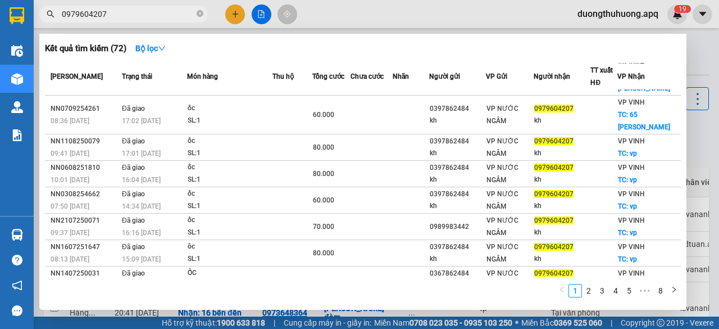
scroll to position [79, 0]
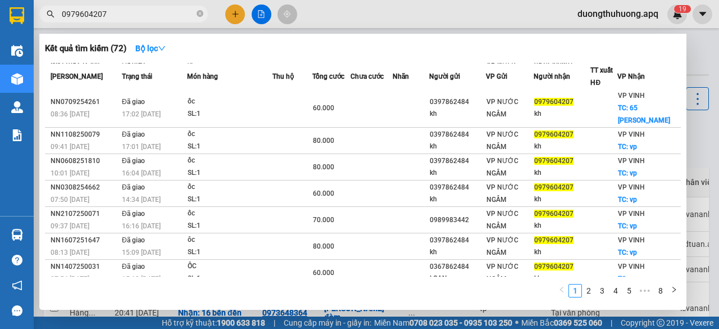
type input "0979604207"
click at [200, 14] on icon "close-circle" at bounding box center [200, 13] width 7 height 7
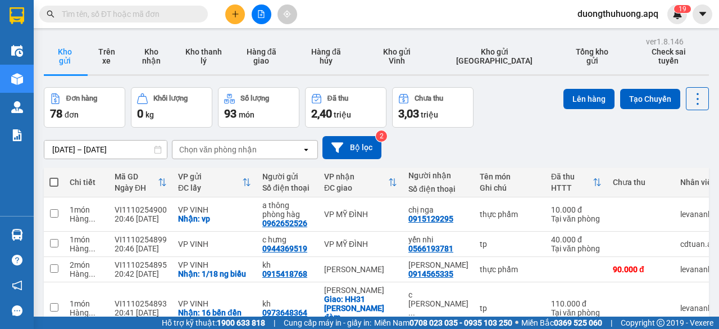
paste input "0359150687"
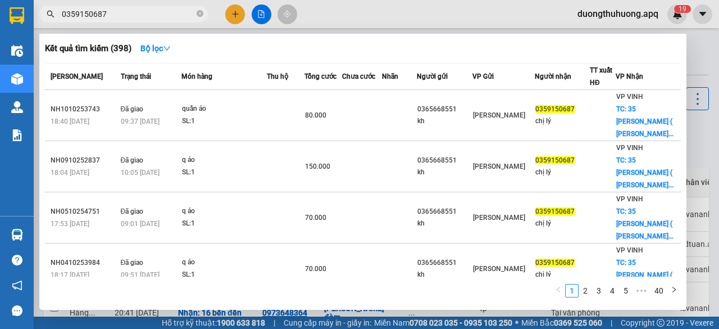
type input "0359150687"
click at [202, 13] on icon "close-circle" at bounding box center [200, 13] width 7 height 7
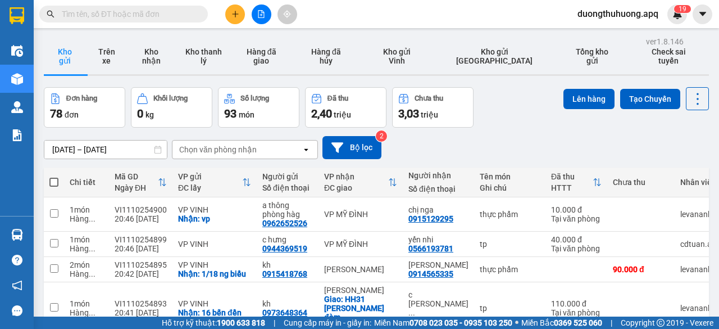
paste input "0971768119"
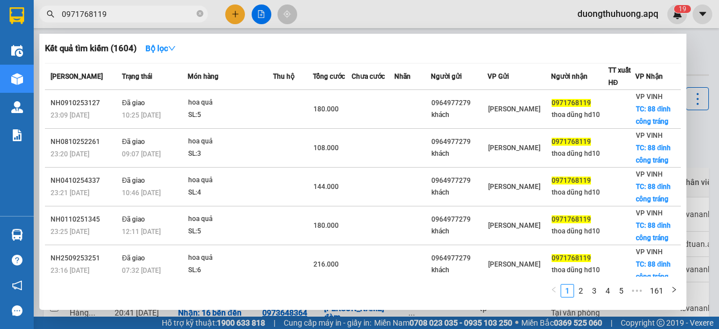
type input "0971768119"
click at [201, 16] on icon "close-circle" at bounding box center [200, 13] width 7 height 7
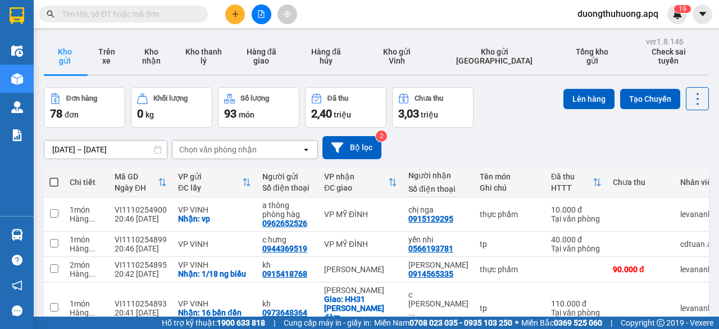
paste input "0913816866"
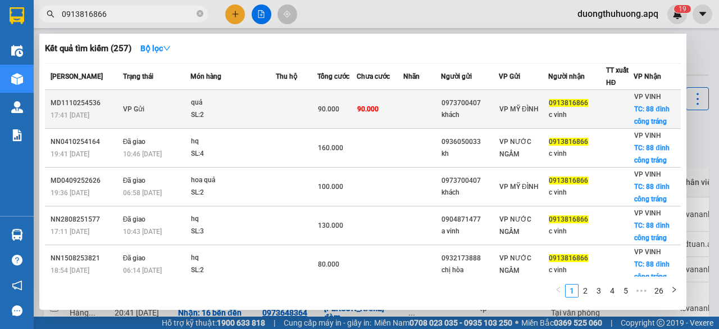
type input "0913816866"
click at [175, 110] on td "VP Gửi" at bounding box center [155, 109] width 71 height 39
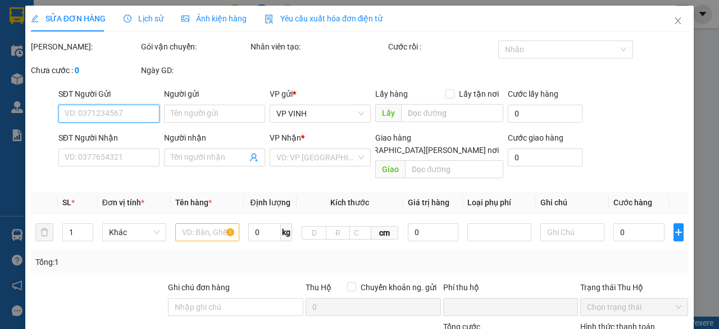
type input "0973700407"
type input "khách"
type input "0913816866"
type input "c vinh"
checkbox input "true"
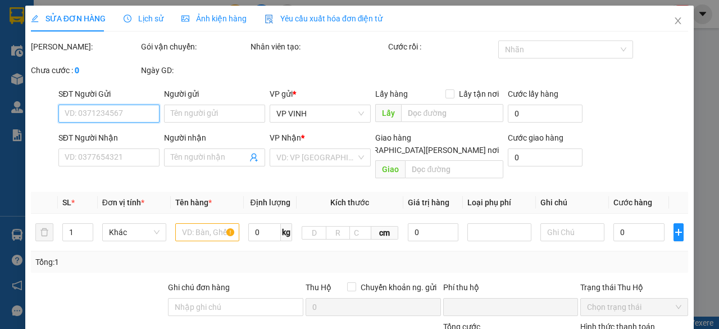
type input "88 đinh công tráng"
type input "0"
type input "90.000"
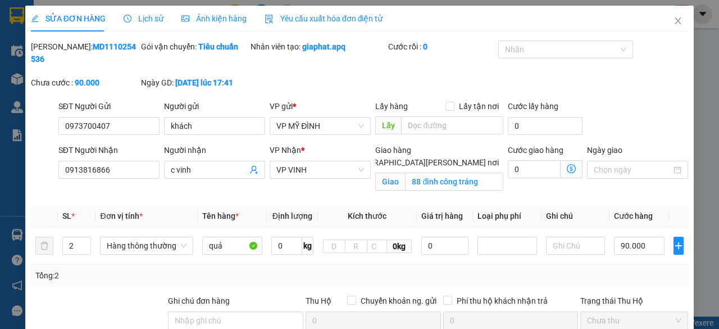
drag, startPoint x: 59, startPoint y: 48, endPoint x: 124, endPoint y: 49, distance: 64.6
click at [124, 49] on div "Mã ĐH: MD1110254536" at bounding box center [85, 52] width 108 height 25
click at [673, 26] on span "Close" at bounding box center [677, 21] width 31 height 31
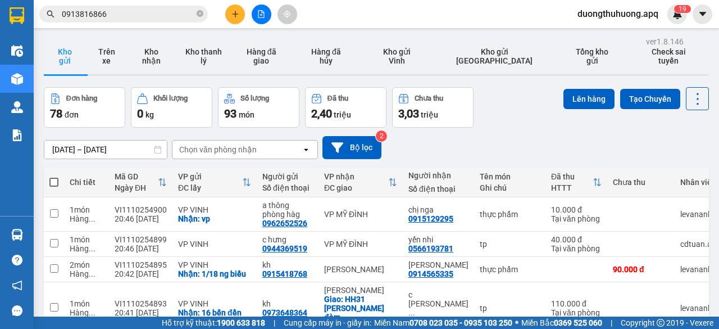
click at [196, 15] on span "0913816866" at bounding box center [123, 14] width 168 height 17
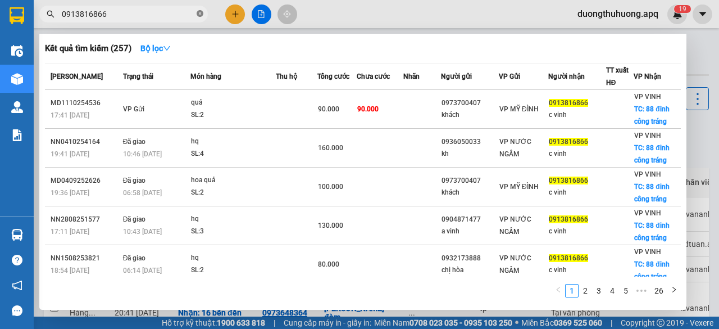
click at [199, 15] on icon "close-circle" at bounding box center [200, 13] width 7 height 7
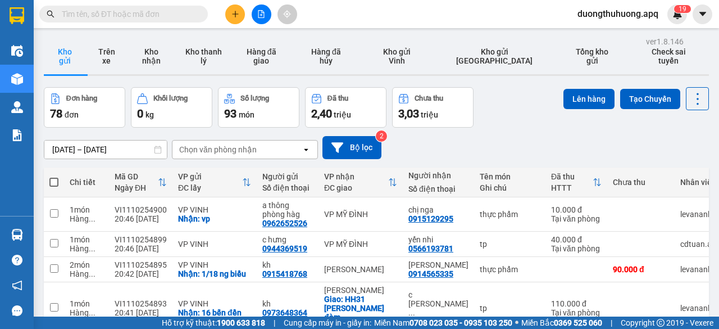
paste input "0389899999"
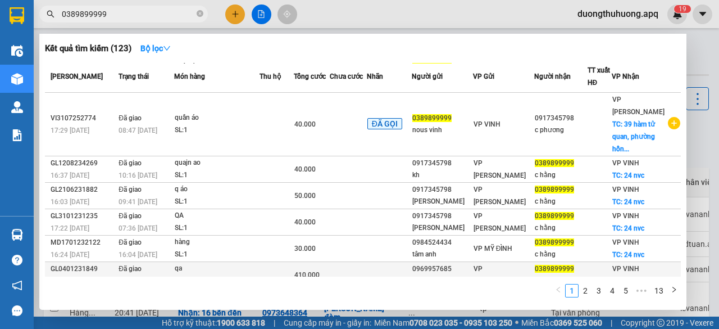
scroll to position [112, 0]
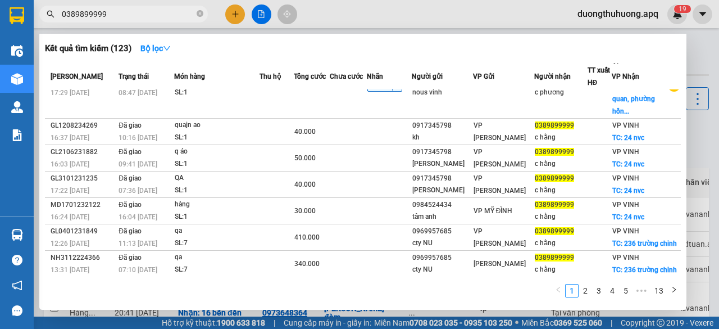
type input "0389899999"
click at [199, 16] on icon "close-circle" at bounding box center [200, 13] width 7 height 7
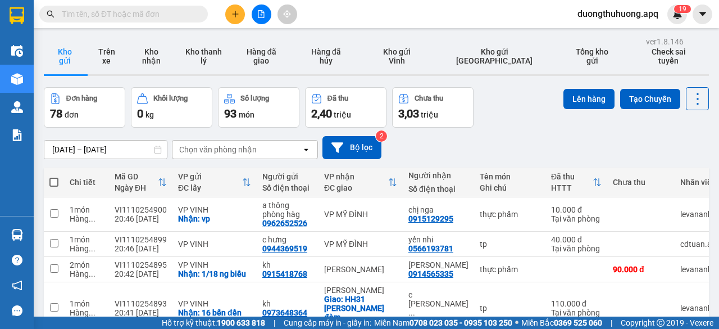
paste input "0913272621"
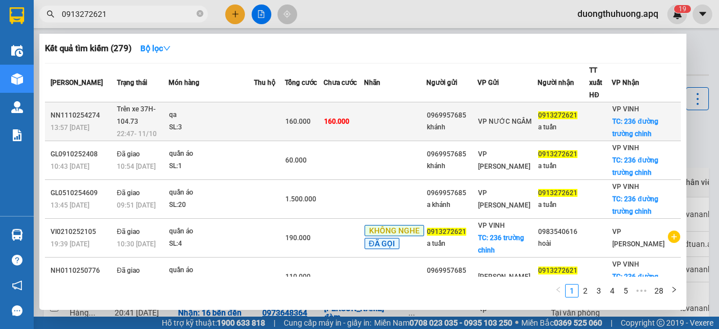
type input "0913272621"
click at [168, 127] on div "22:47 - 11/10" at bounding box center [142, 133] width 51 height 12
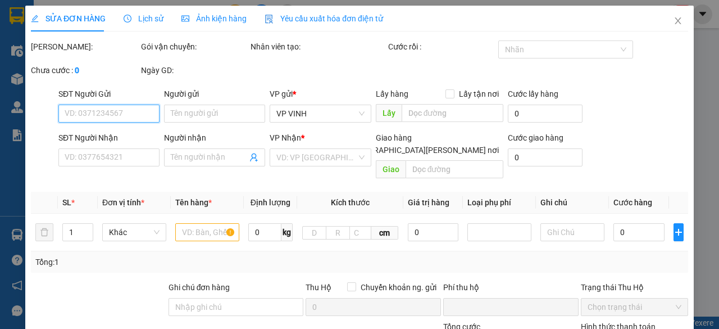
type input "0969957685"
type input "khánh"
type input "0913272621"
type input "a tuấn"
checkbox input "true"
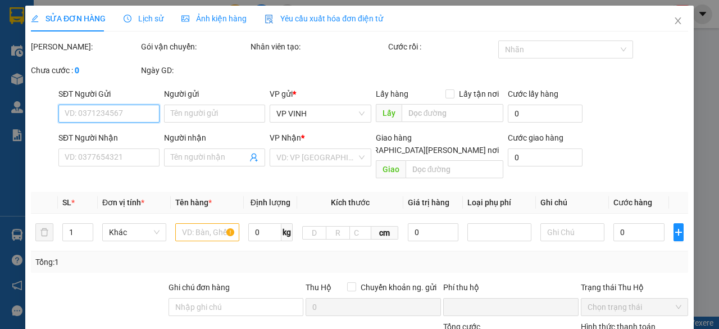
type input "236 đường trường chinh"
type input "0"
type input "160.000"
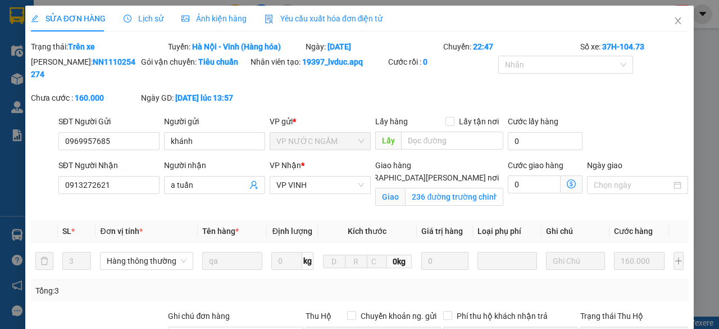
drag, startPoint x: 61, startPoint y: 59, endPoint x: 127, endPoint y: 63, distance: 66.4
click at [127, 63] on div "Mã ĐH: NN1110254274" at bounding box center [85, 68] width 108 height 25
drag, startPoint x: 673, startPoint y: 25, endPoint x: 248, endPoint y: 20, distance: 425.7
click at [673, 25] on icon "close" at bounding box center [677, 20] width 9 height 9
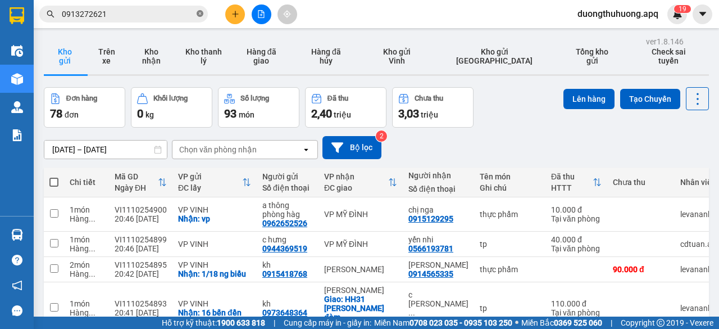
click at [201, 16] on icon "close-circle" at bounding box center [200, 13] width 7 height 7
paste input "0366529948"
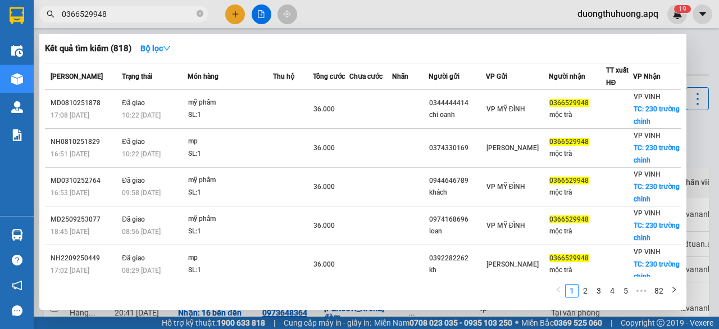
type input "0366529948"
click at [195, 11] on span "0366529948" at bounding box center [123, 14] width 168 height 17
click at [200, 12] on icon "close-circle" at bounding box center [200, 13] width 7 height 7
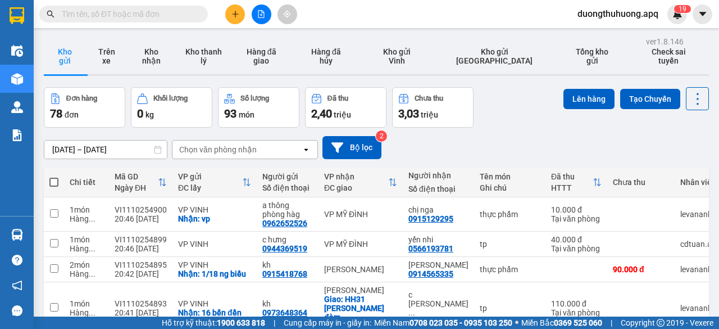
paste input "0832833444"
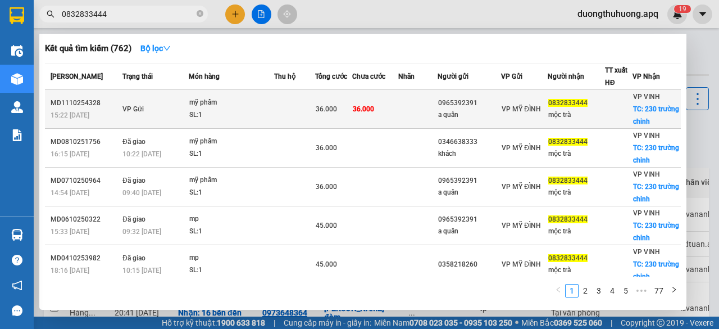
type input "0832833444"
click at [264, 112] on div "SL: 1" at bounding box center [231, 115] width 84 height 12
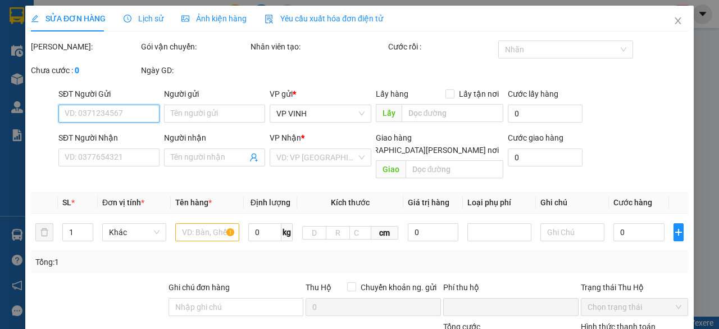
type input "0965392391"
type input "a quân"
type input "0832833444"
type input "mộc trà"
checkbox input "true"
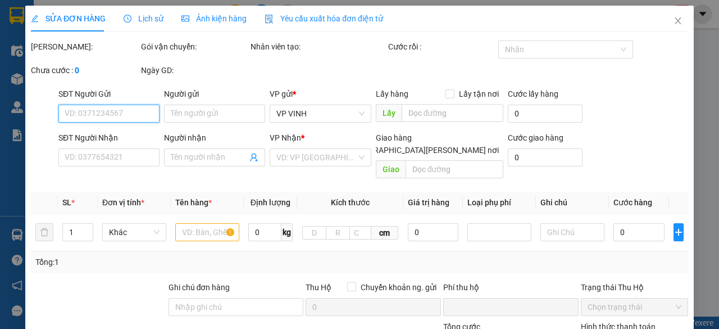
type input "230 trường chinh"
type input "0"
type input "36.000"
type input "10"
type input "36.000"
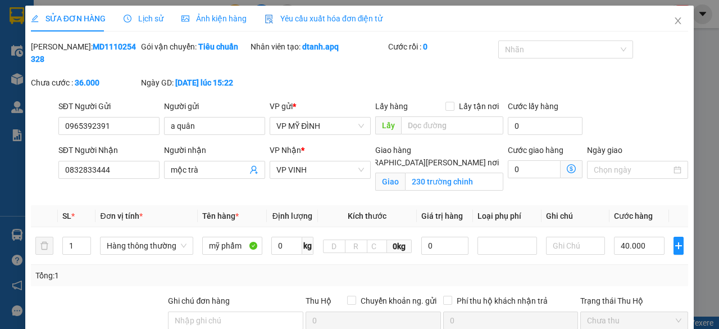
drag, startPoint x: 60, startPoint y: 49, endPoint x: 119, endPoint y: 48, distance: 59.0
click at [119, 48] on div "Mã ĐH: MD1110254328" at bounding box center [85, 52] width 108 height 25
click at [664, 21] on span "Close" at bounding box center [677, 21] width 31 height 31
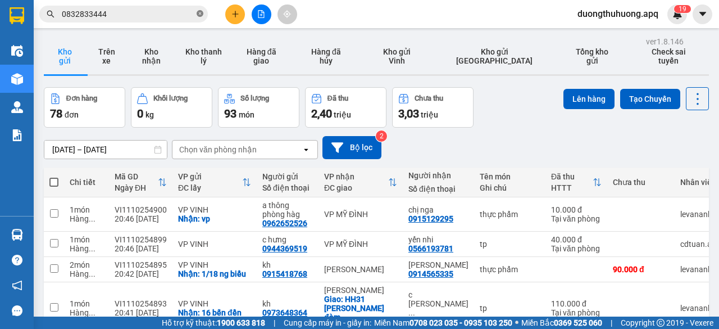
click at [199, 16] on icon "close-circle" at bounding box center [200, 13] width 7 height 7
paste input "0971665999"
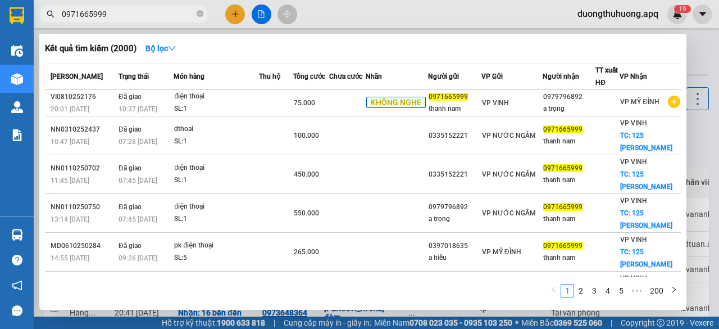
type input "0971665999"
click at [200, 13] on icon "close-circle" at bounding box center [200, 13] width 7 height 7
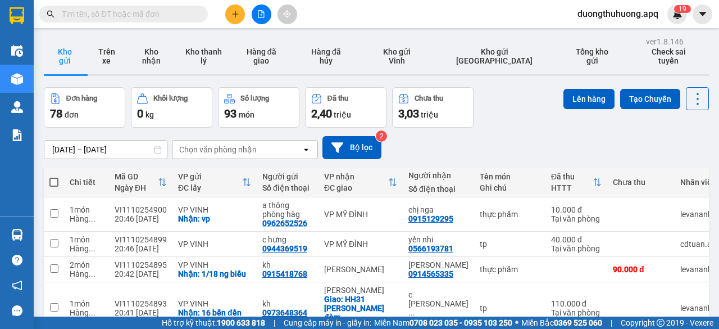
paste input "0984428888"
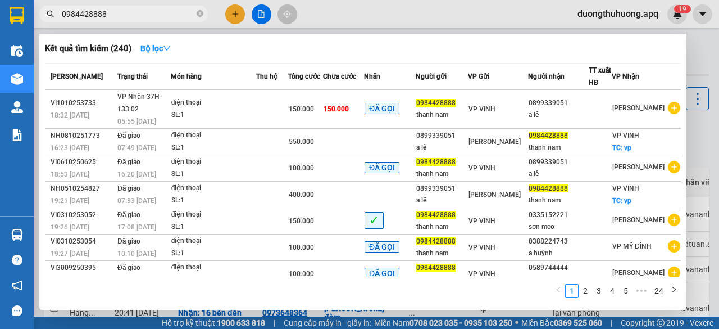
type input "0984428888"
